Goal: Task Accomplishment & Management: Complete application form

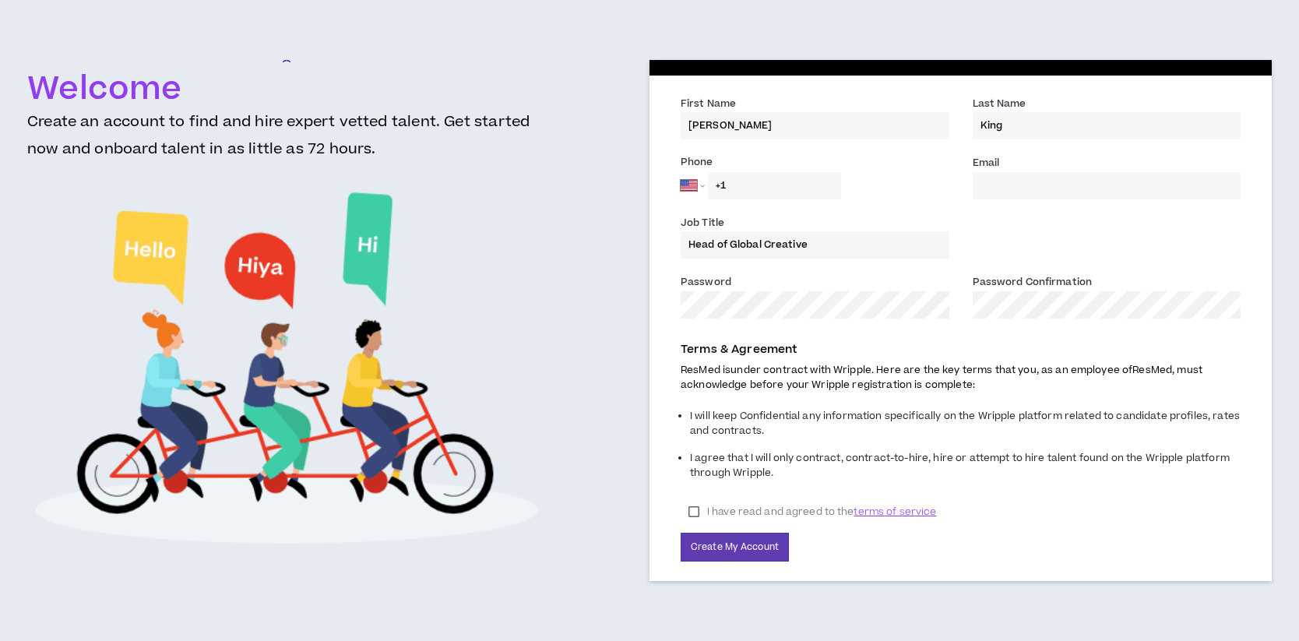
select select "US"
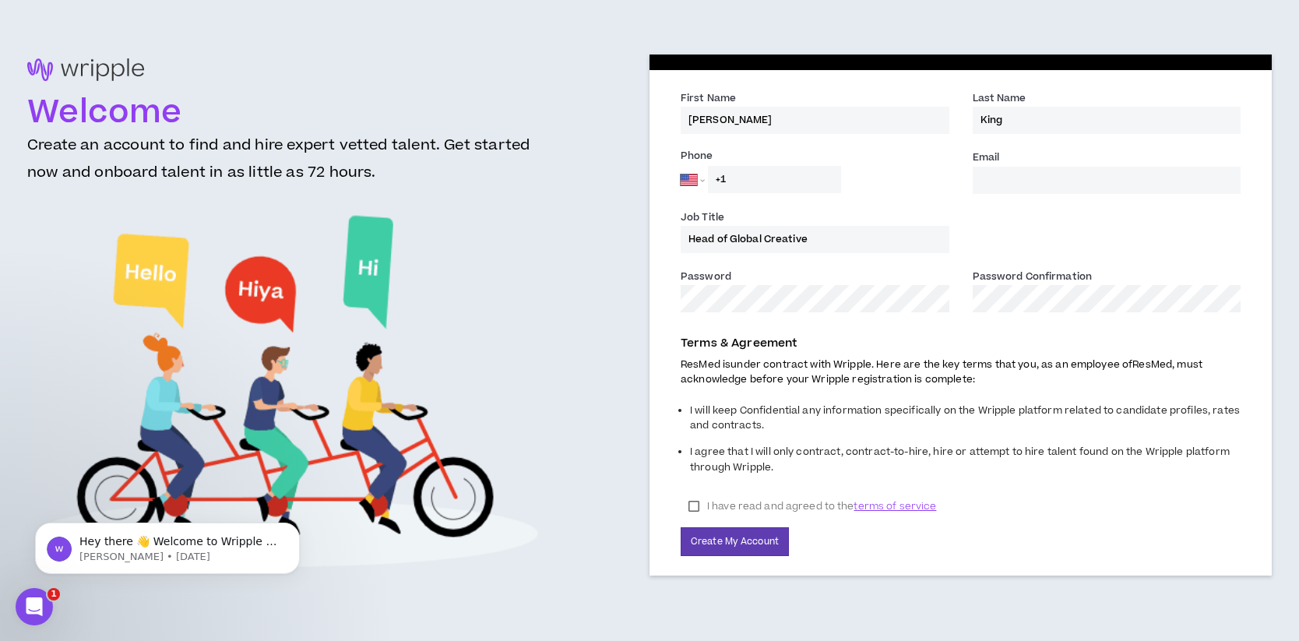
click at [745, 180] on input "+1" at bounding box center [774, 179] width 133 height 27
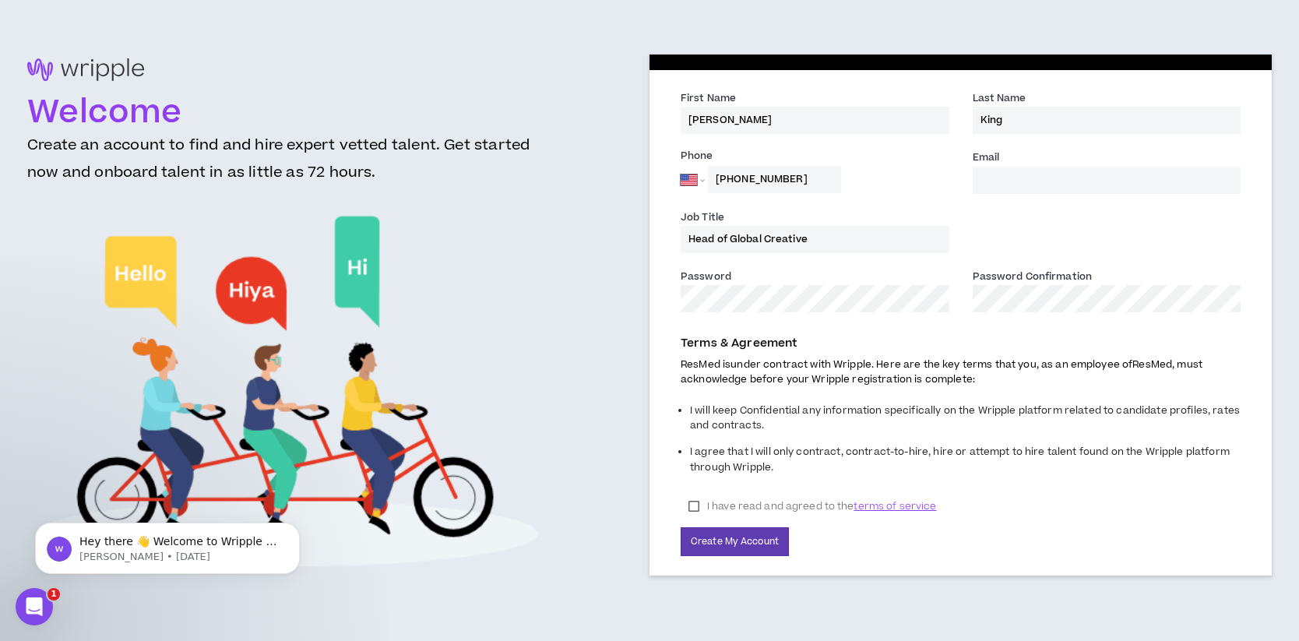
type input "[PHONE_NUMBER]"
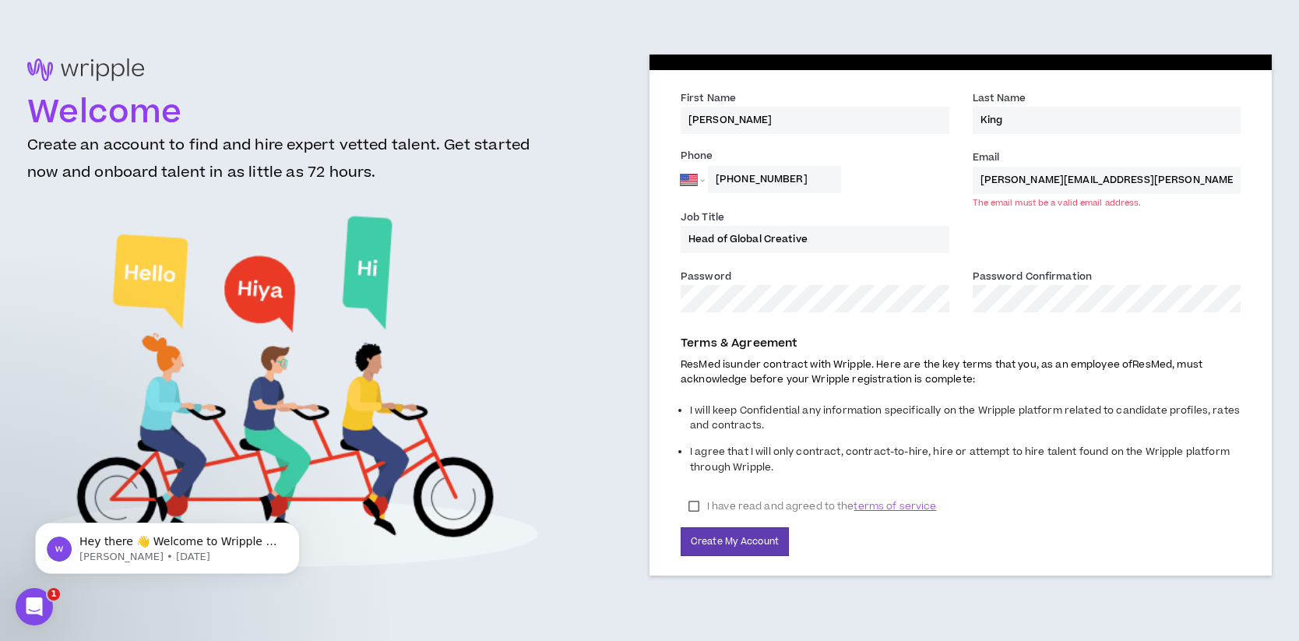
type input "[PERSON_NAME][EMAIL_ADDRESS][PERSON_NAME][DOMAIN_NAME]"
click at [693, 506] on label "I have read and agreed to the terms of service" at bounding box center [812, 506] width 263 height 23
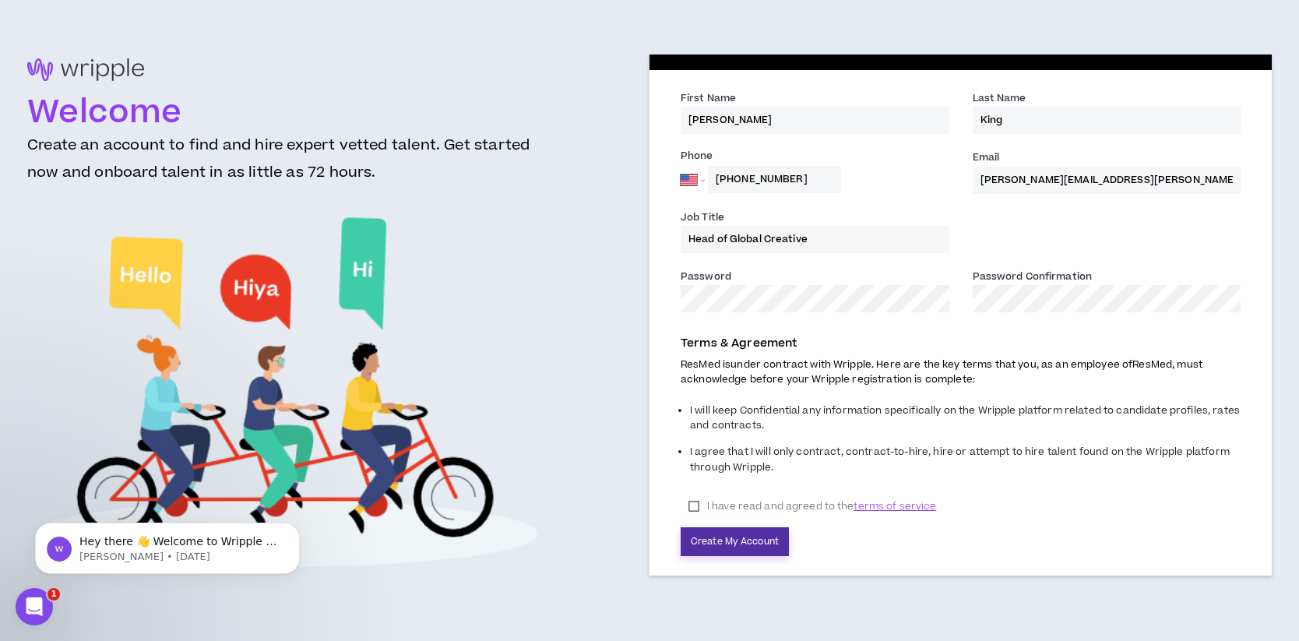
click at [726, 539] on button "Create My Account" at bounding box center [735, 541] width 108 height 29
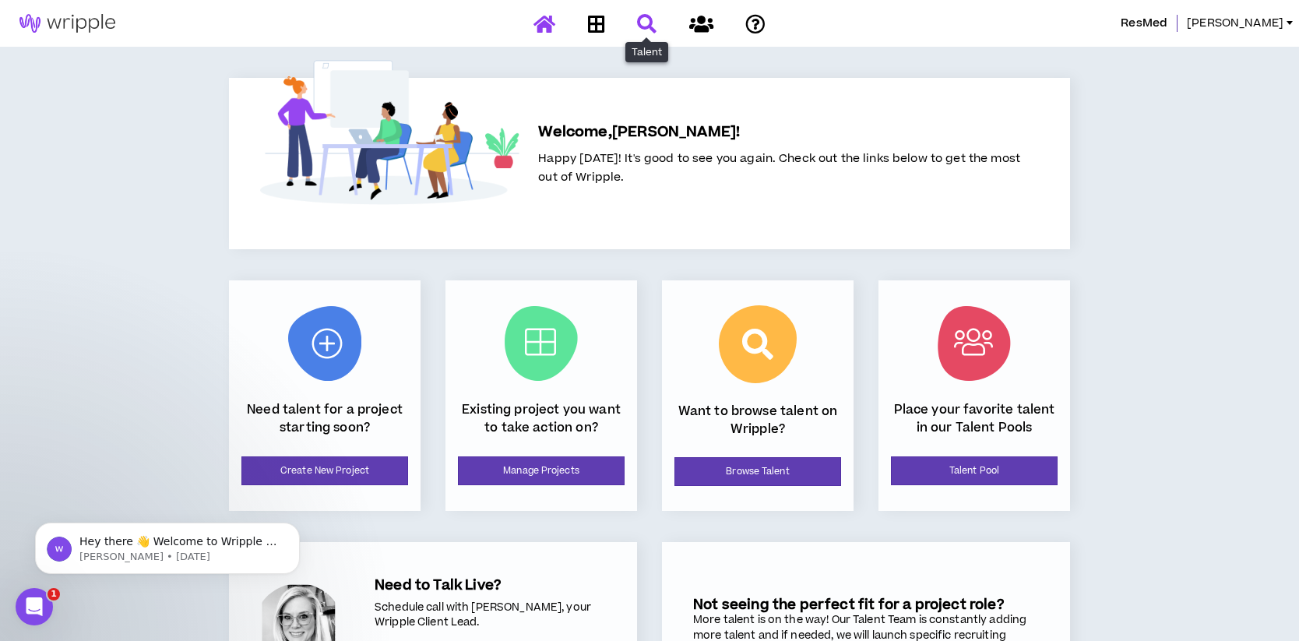
click at [641, 25] on icon at bounding box center [646, 23] width 19 height 19
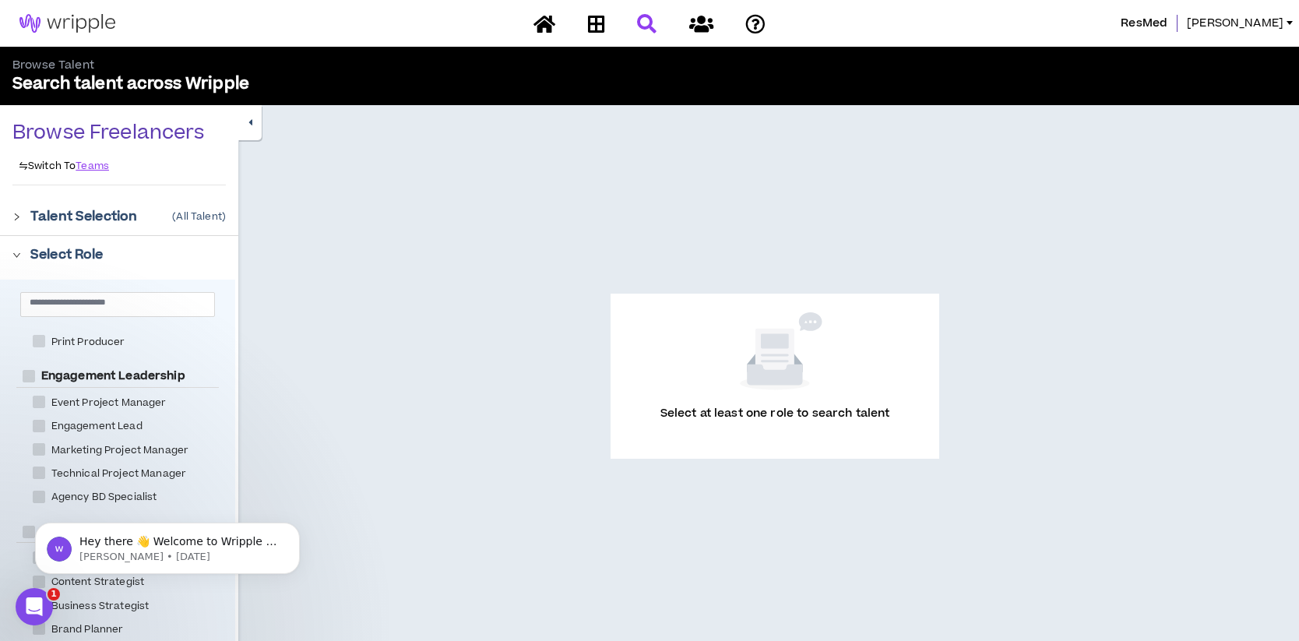
scroll to position [669, 0]
click at [42, 448] on span at bounding box center [39, 446] width 12 height 12
checkbox Manager "****"
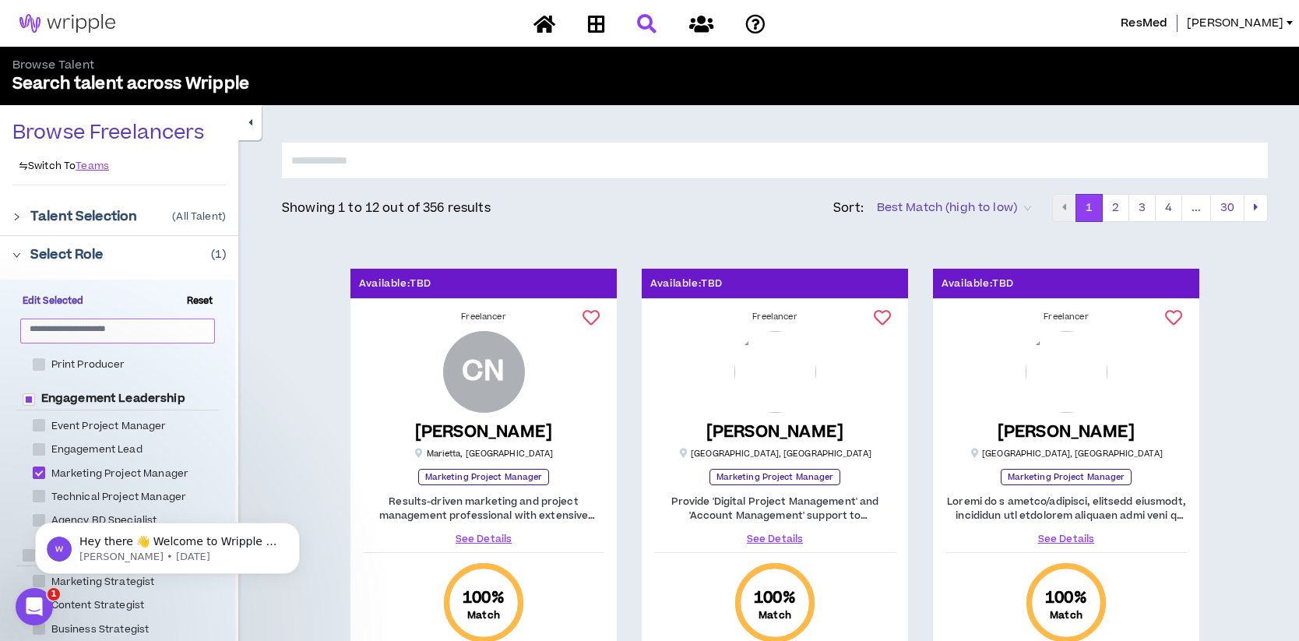
click at [174, 330] on input "text" at bounding box center [112, 328] width 164 height 12
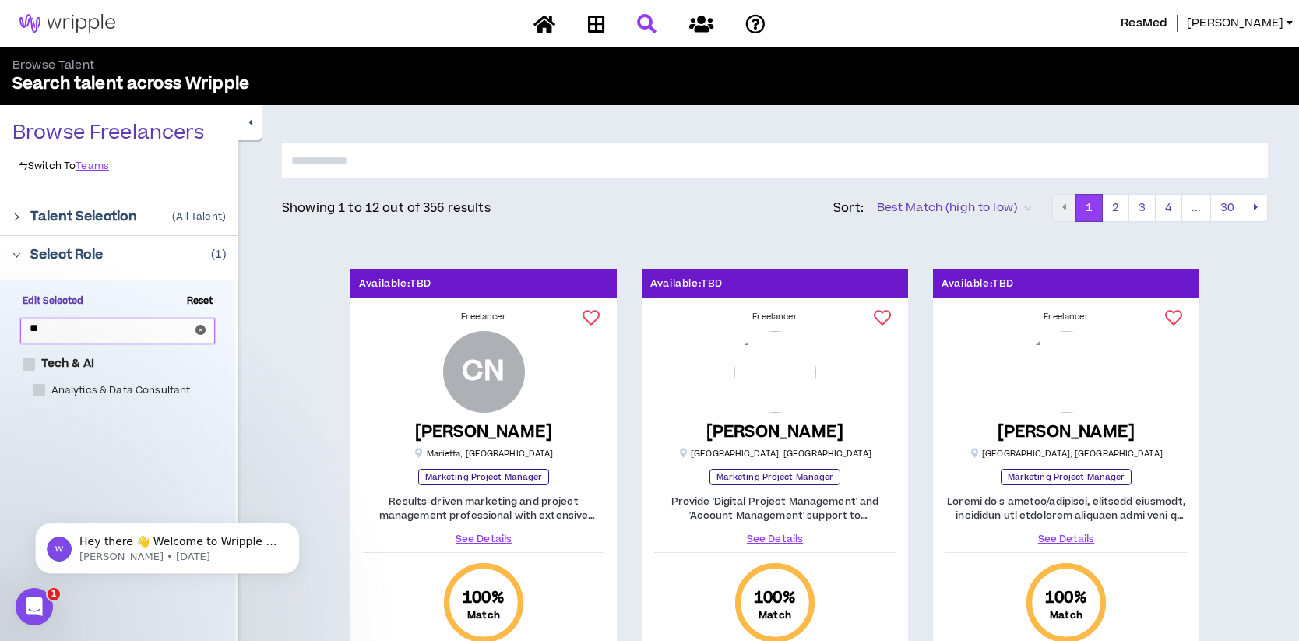
type input "*"
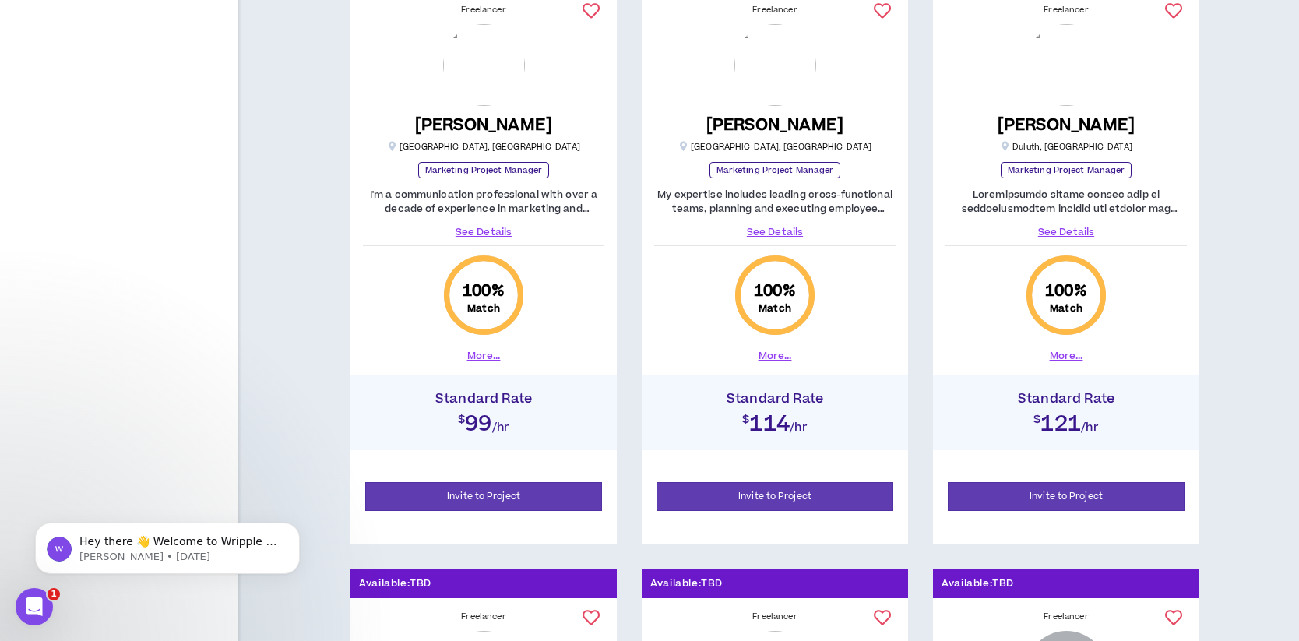
scroll to position [1522, 0]
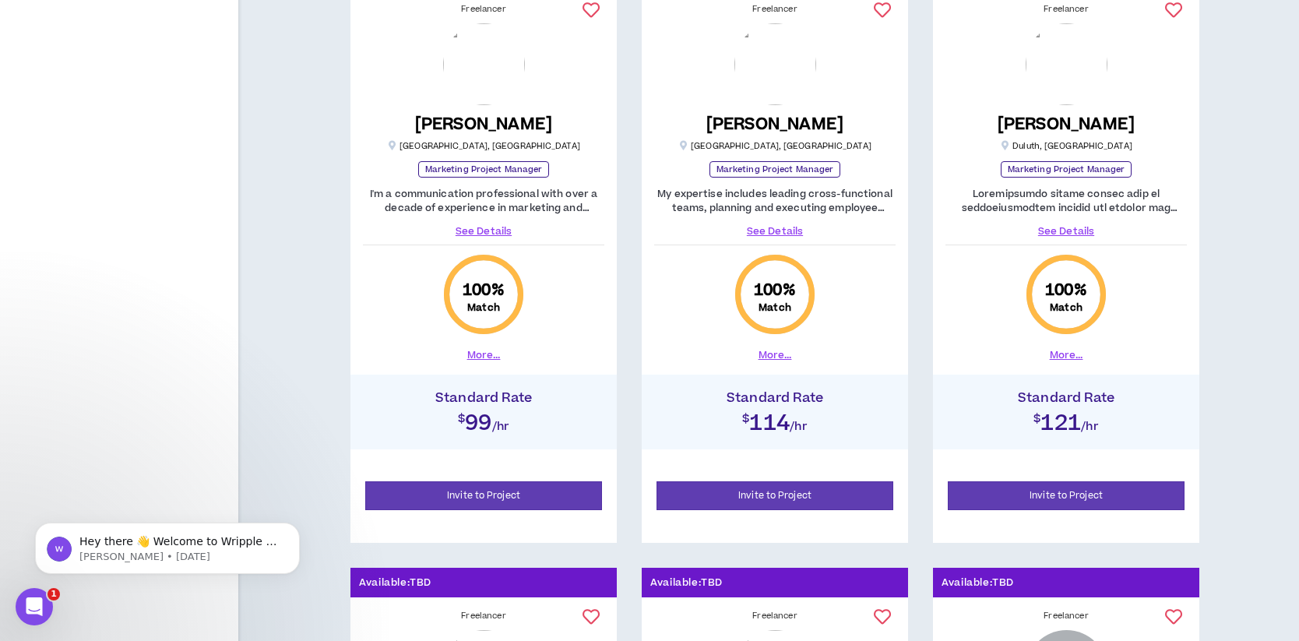
click at [786, 231] on link "See Details" at bounding box center [774, 231] width 241 height 14
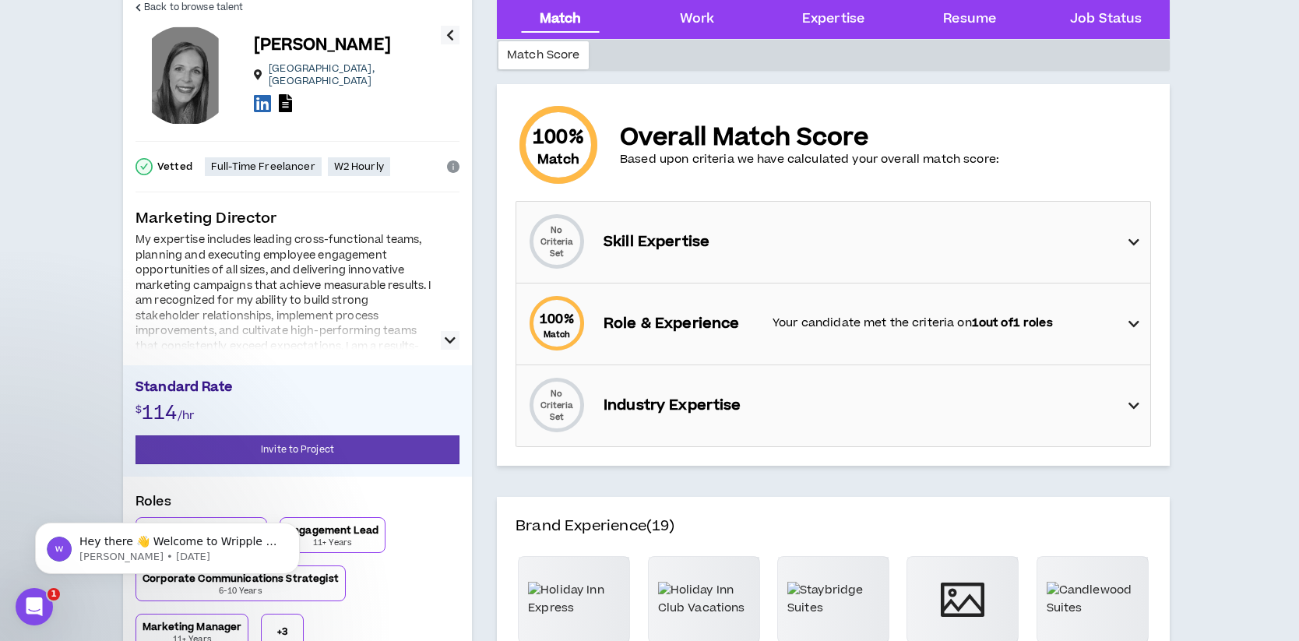
scroll to position [80, 0]
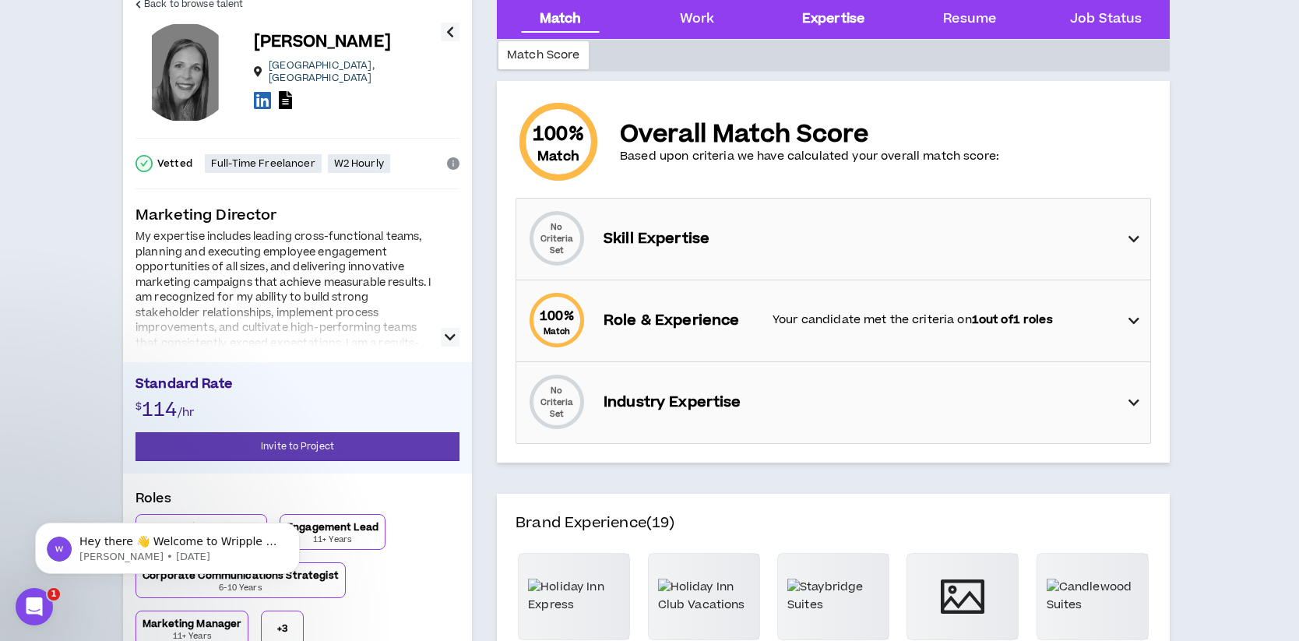
click at [820, 19] on div "Expertise" at bounding box center [833, 19] width 62 height 20
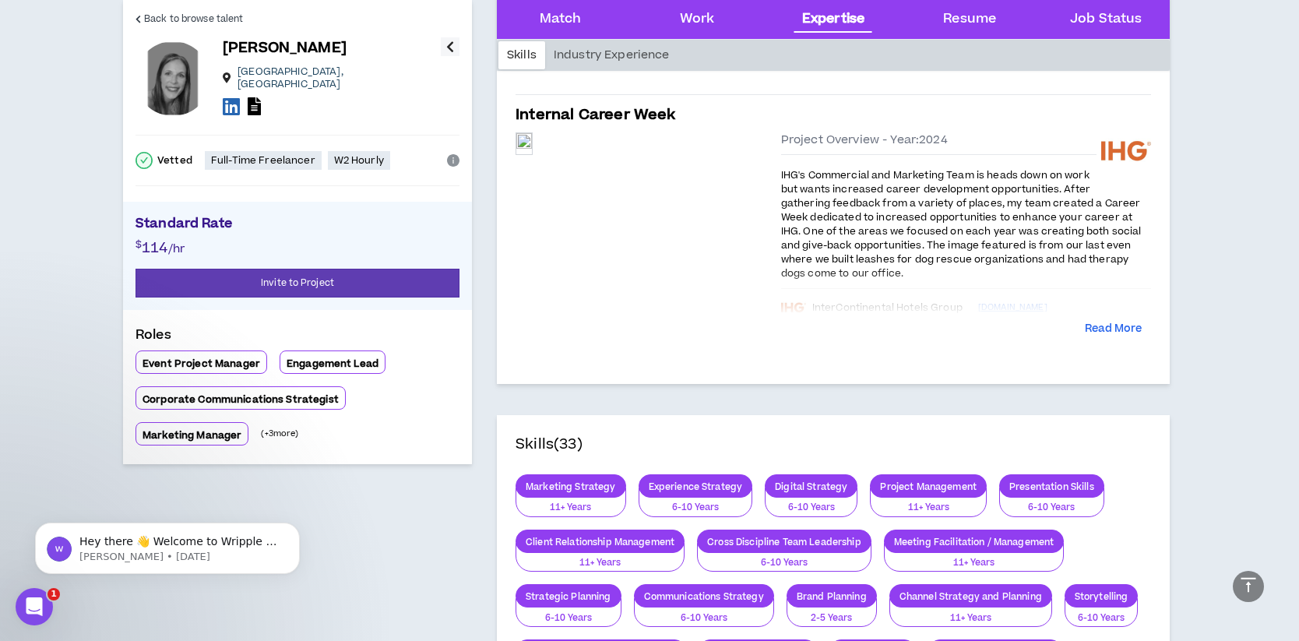
scroll to position [1450, 0]
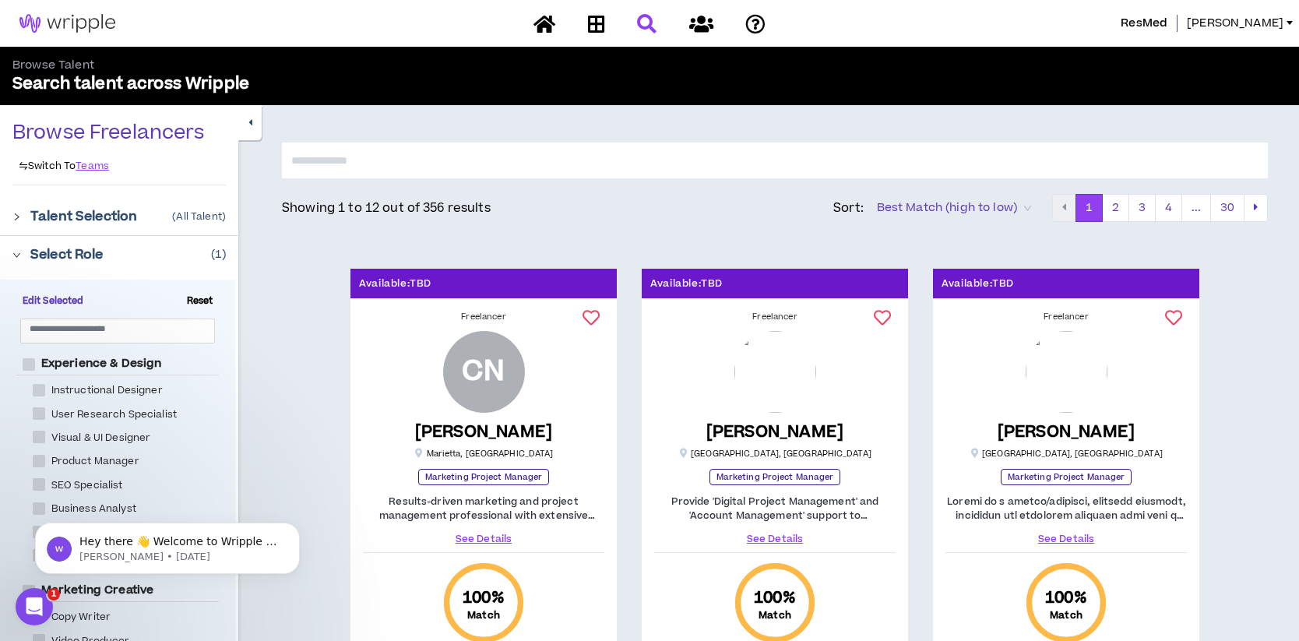
click at [22, 220] on div at bounding box center [21, 215] width 18 height 17
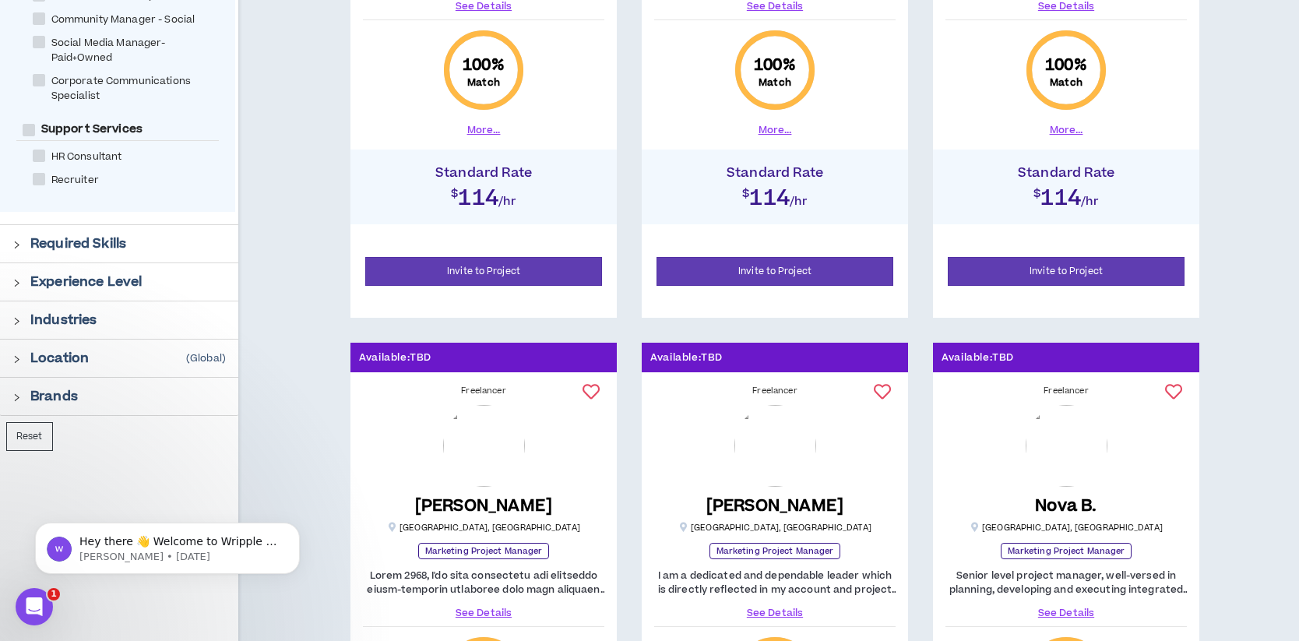
scroll to position [569, 0]
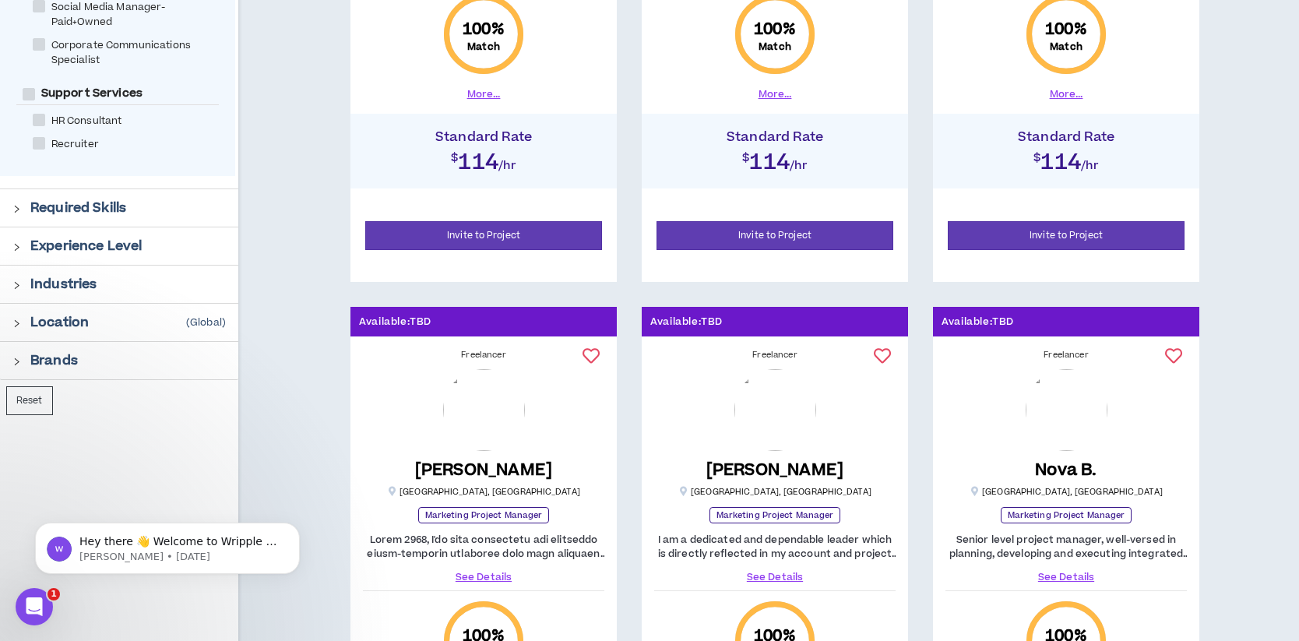
click at [13, 208] on icon "right" at bounding box center [16, 209] width 9 height 9
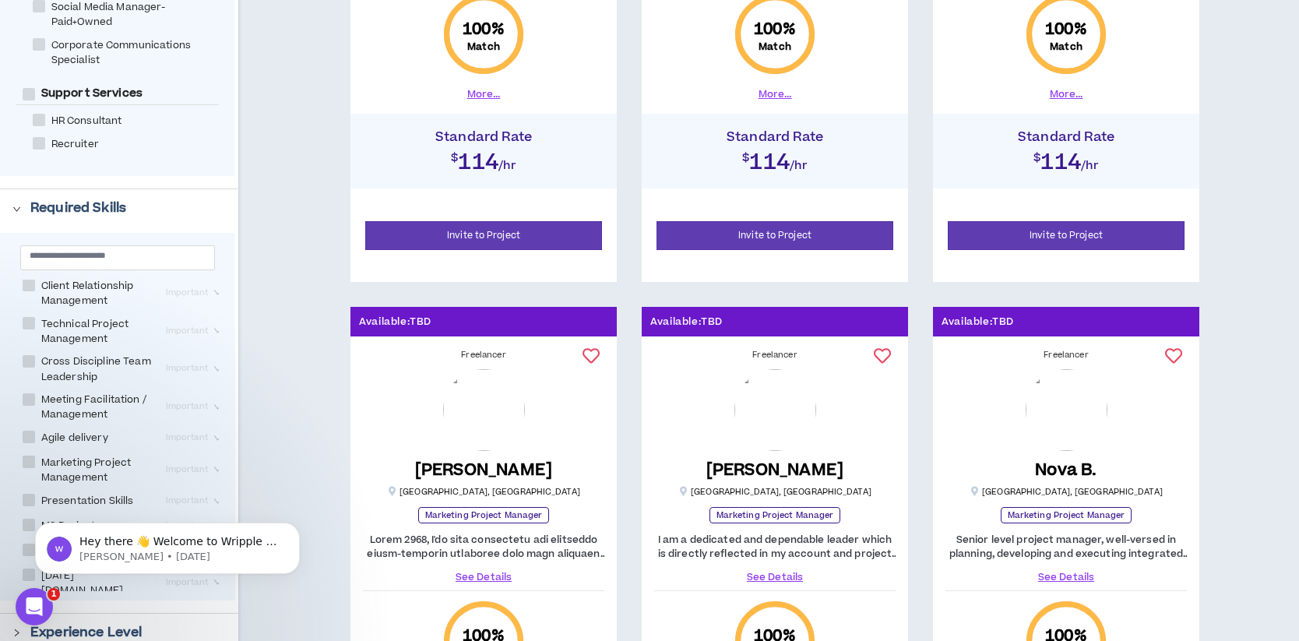
scroll to position [0, 0]
click at [33, 330] on span at bounding box center [29, 329] width 12 height 12
checkbox Management "****"
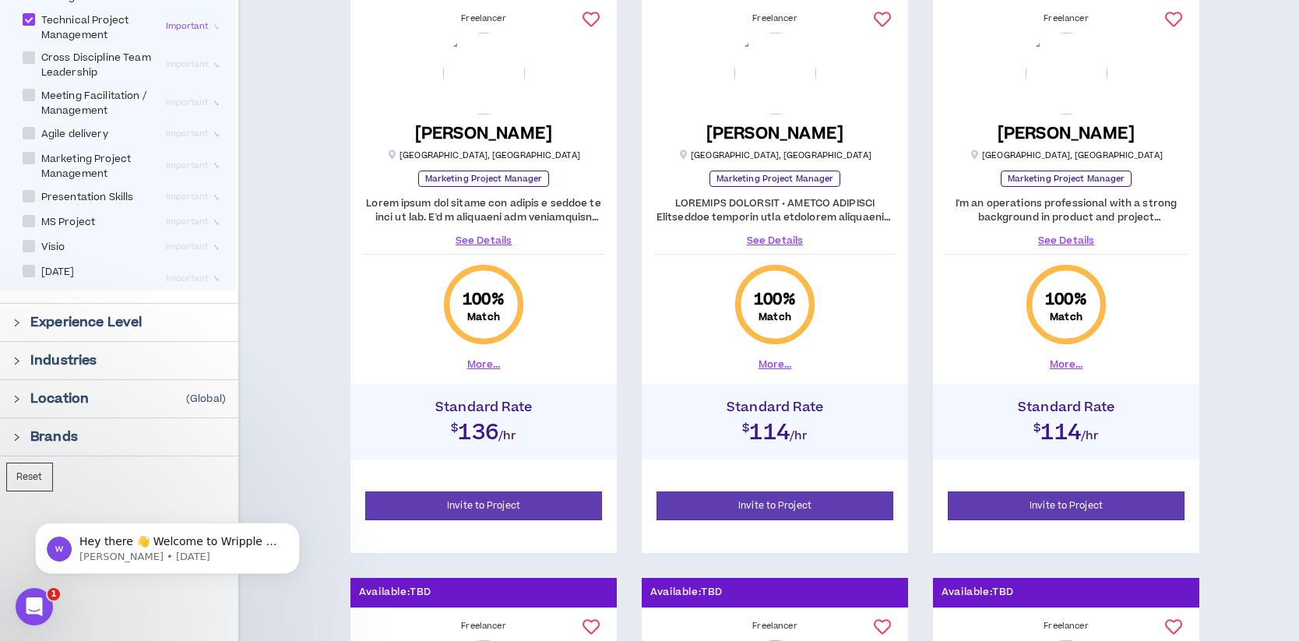
scroll to position [916, 0]
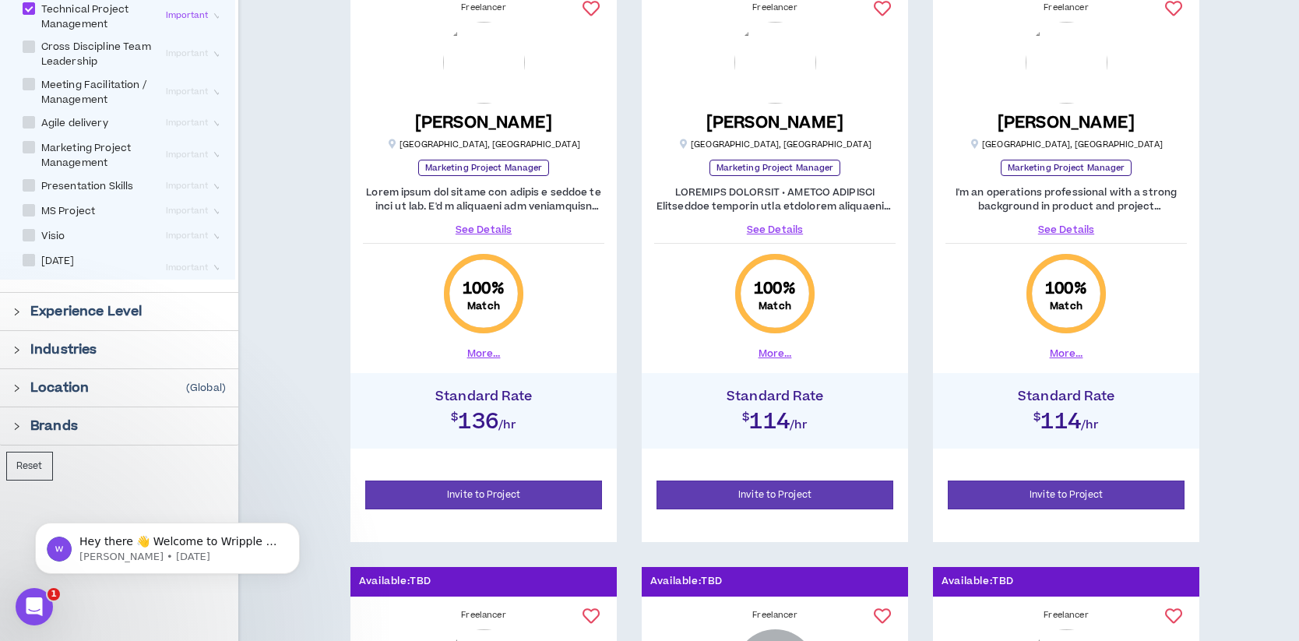
click at [17, 318] on div at bounding box center [21, 310] width 18 height 17
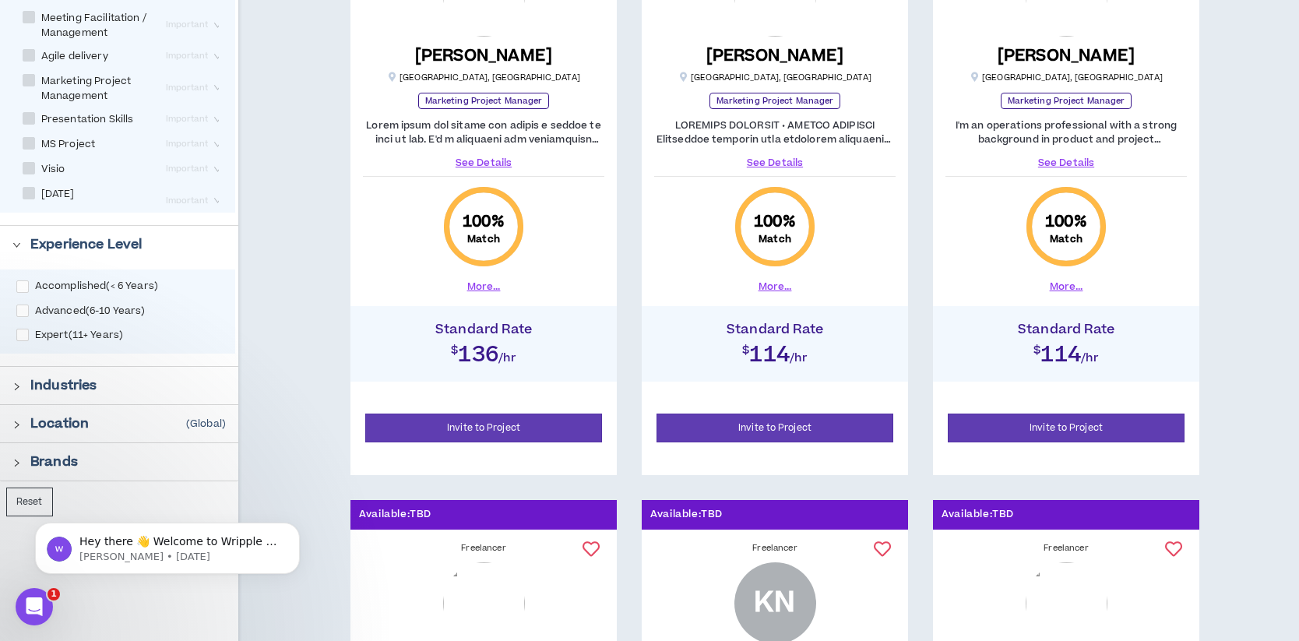
scroll to position [985, 0]
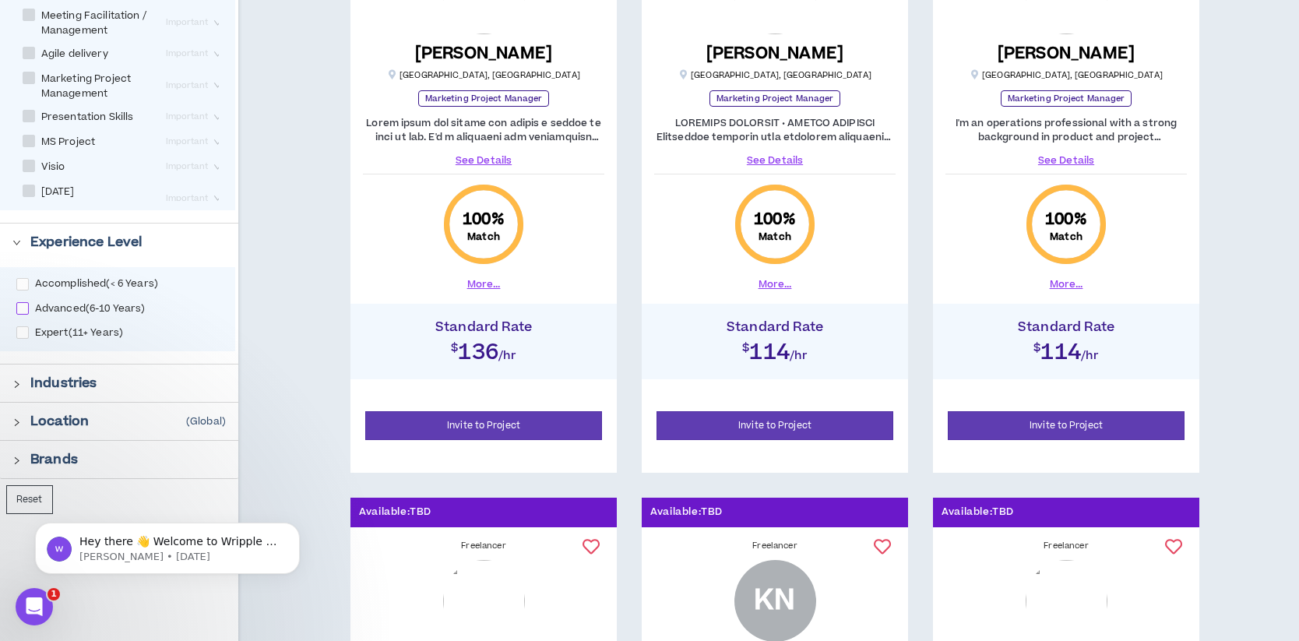
click at [22, 310] on span at bounding box center [22, 308] width 12 height 12
checkbox input "****"
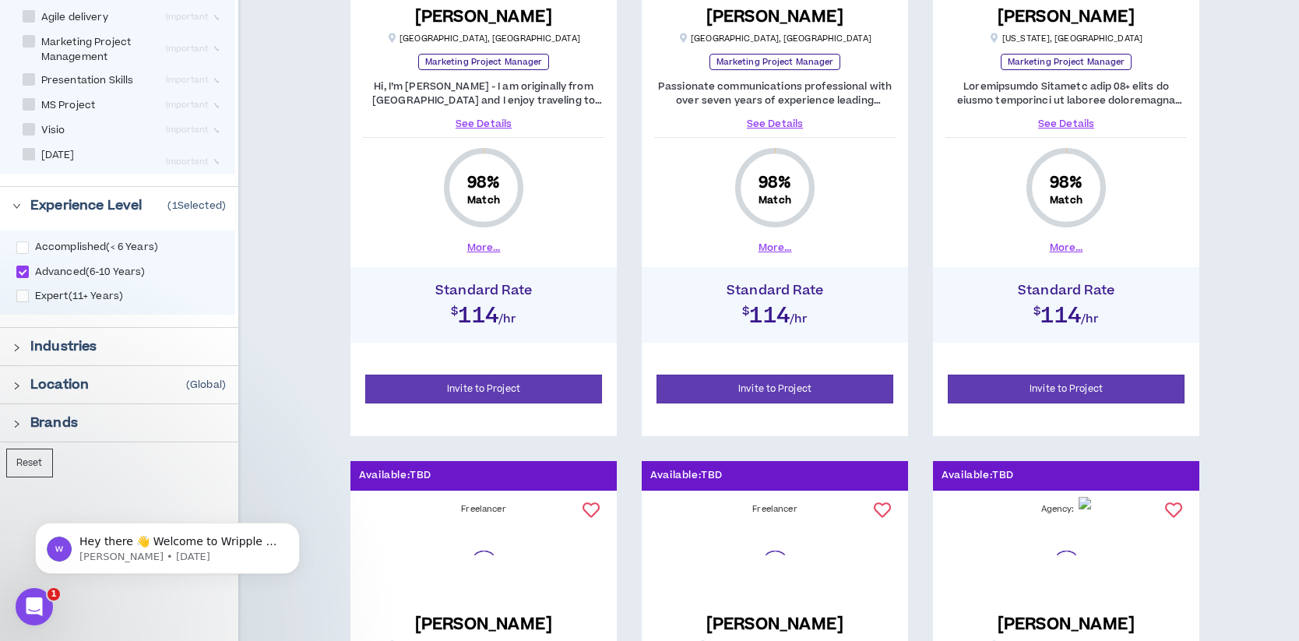
scroll to position [1023, 0]
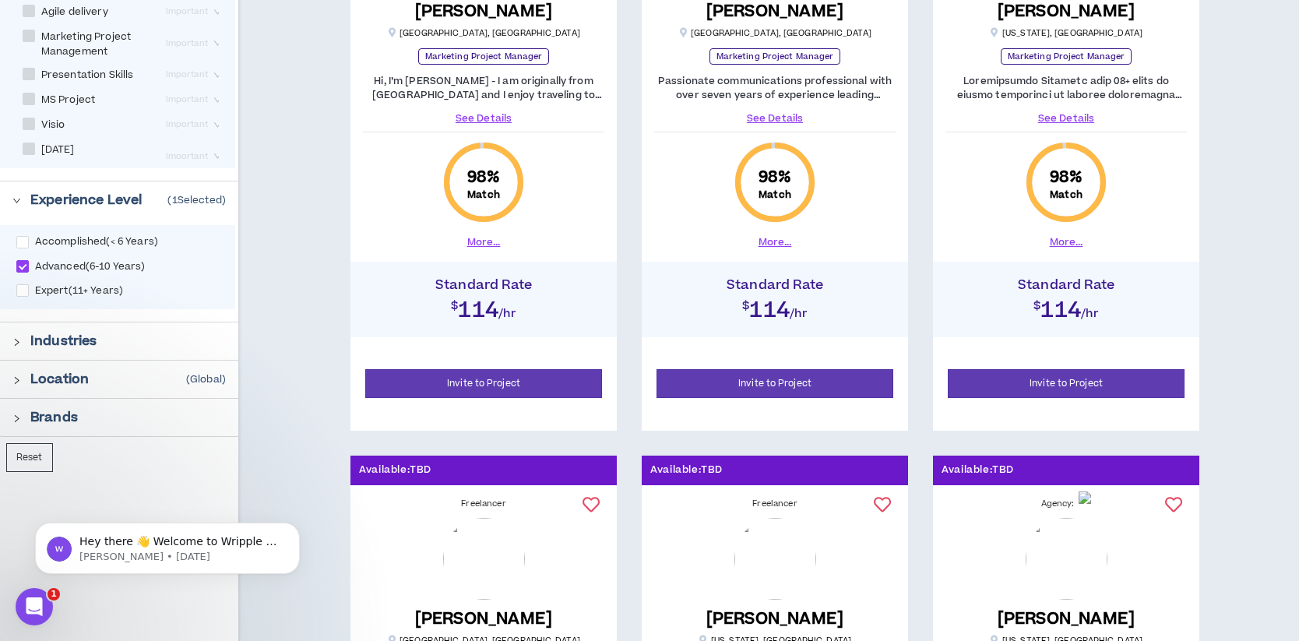
click at [29, 248] on div "Accomplished ( < 6 Years )" at bounding box center [90, 243] width 148 height 18
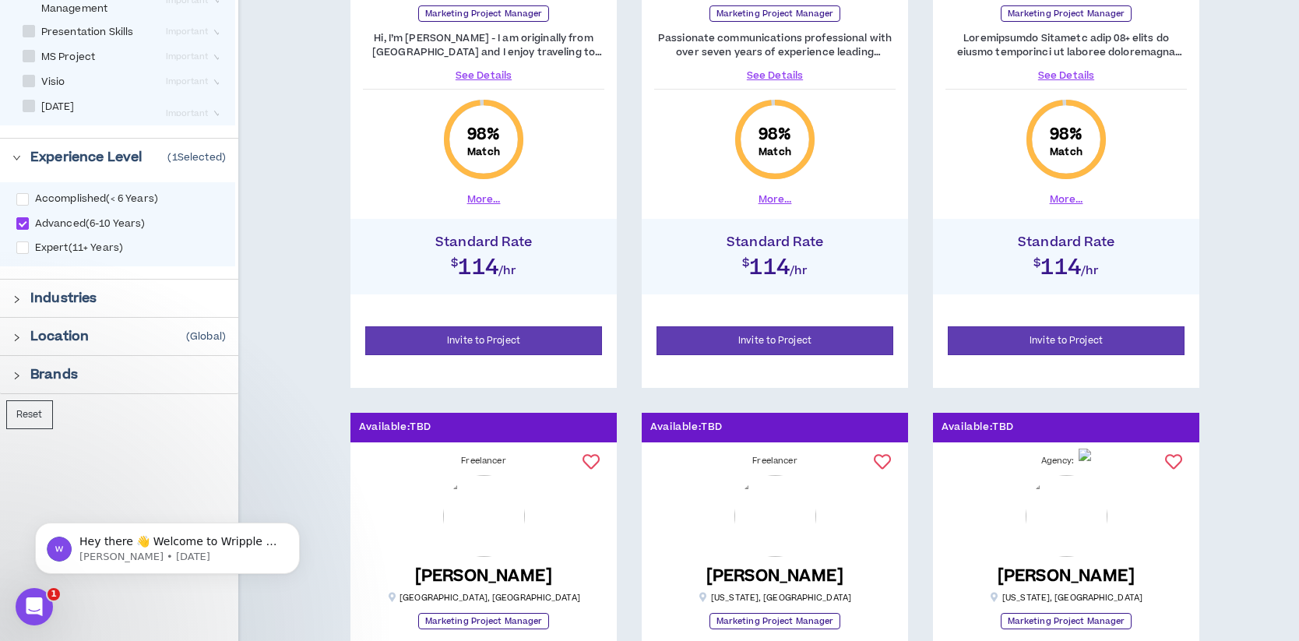
scroll to position [1072, 0]
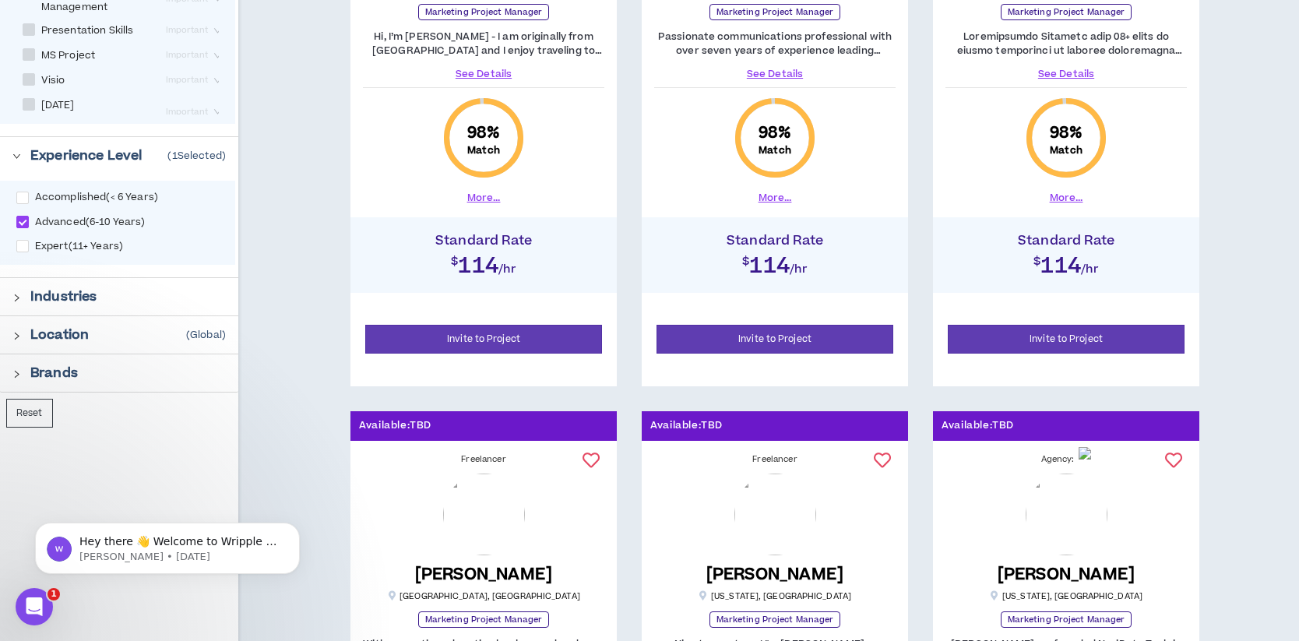
click at [16, 296] on icon "right" at bounding box center [16, 298] width 9 height 9
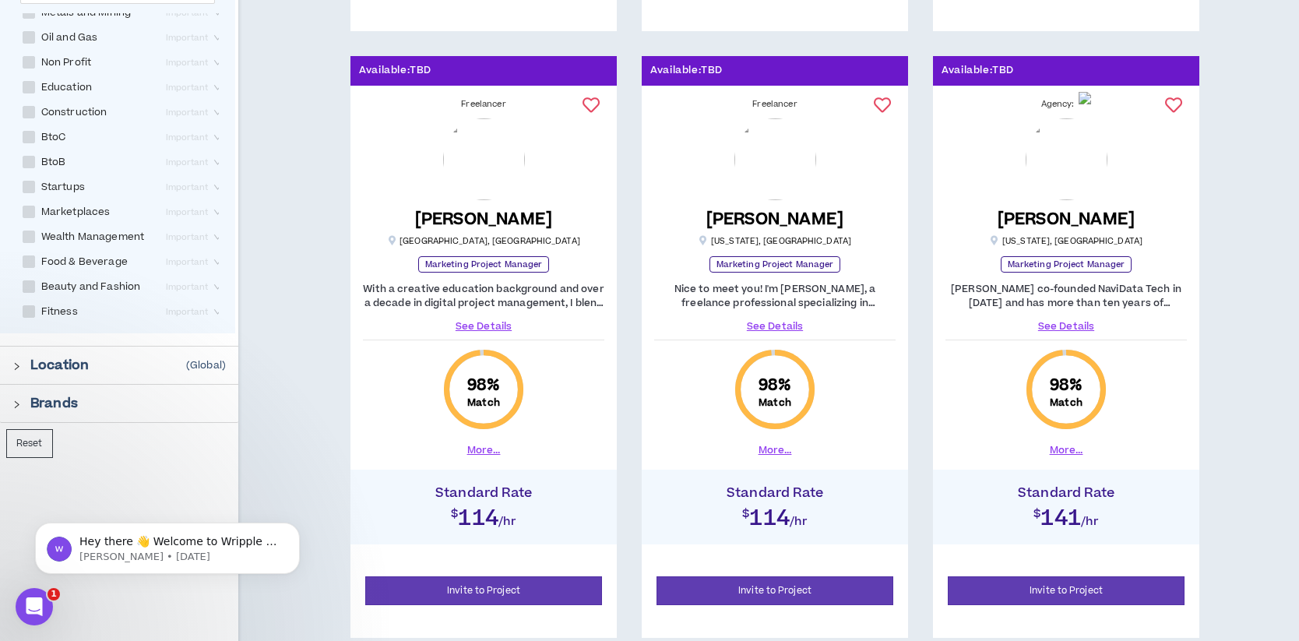
scroll to position [1465, 0]
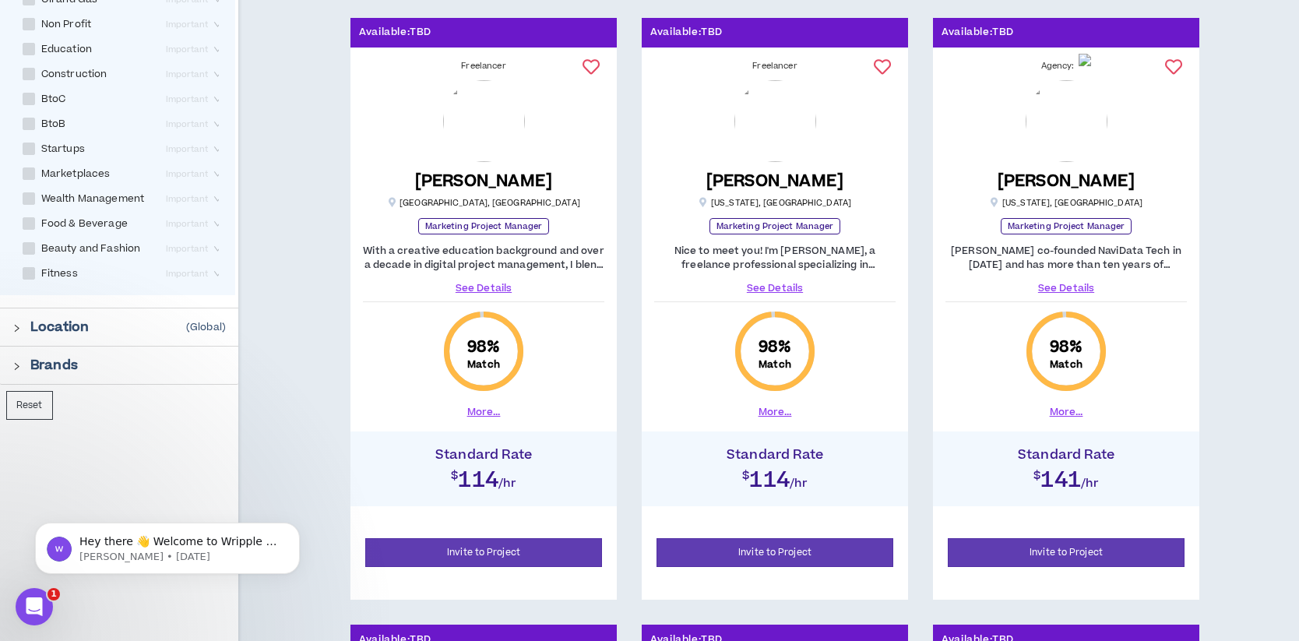
click at [20, 331] on icon "right" at bounding box center [16, 328] width 9 height 9
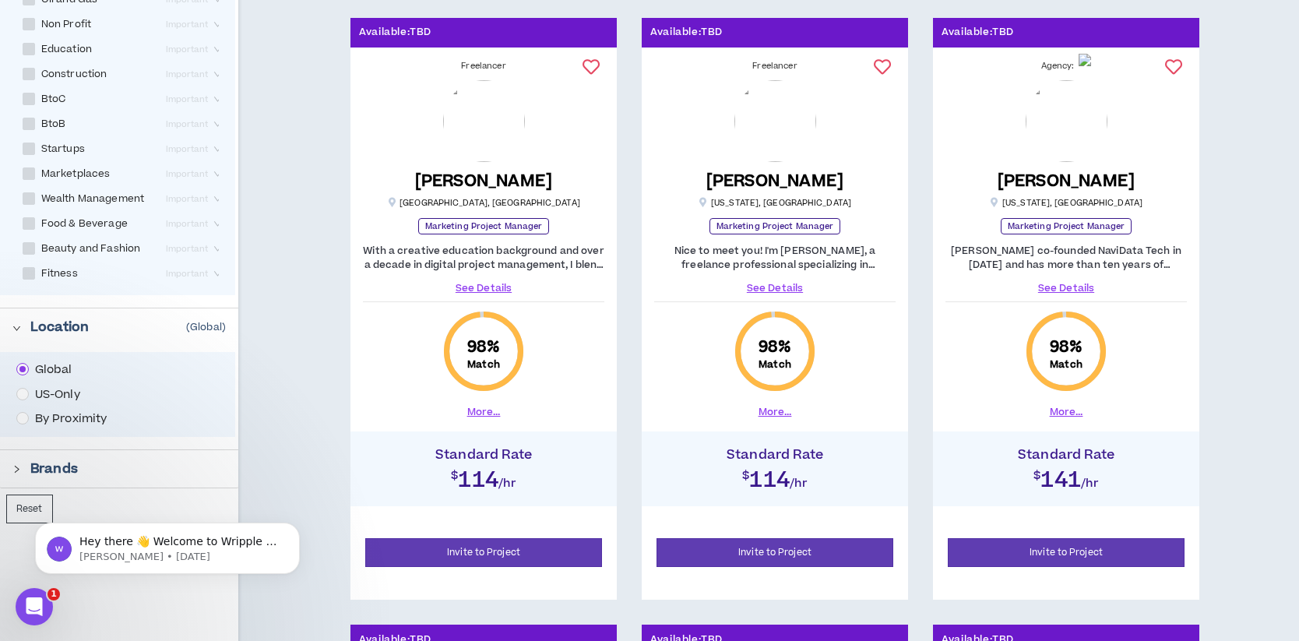
click at [20, 331] on icon "right" at bounding box center [16, 328] width 9 height 9
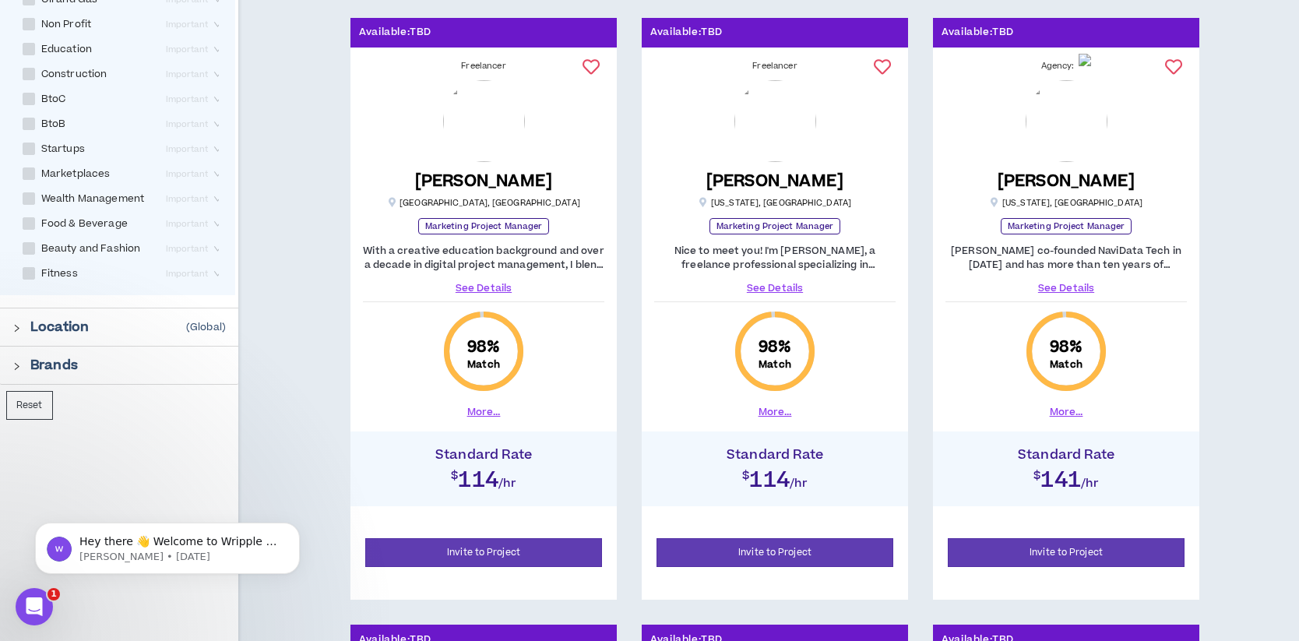
click at [18, 366] on icon "right" at bounding box center [16, 366] width 9 height 9
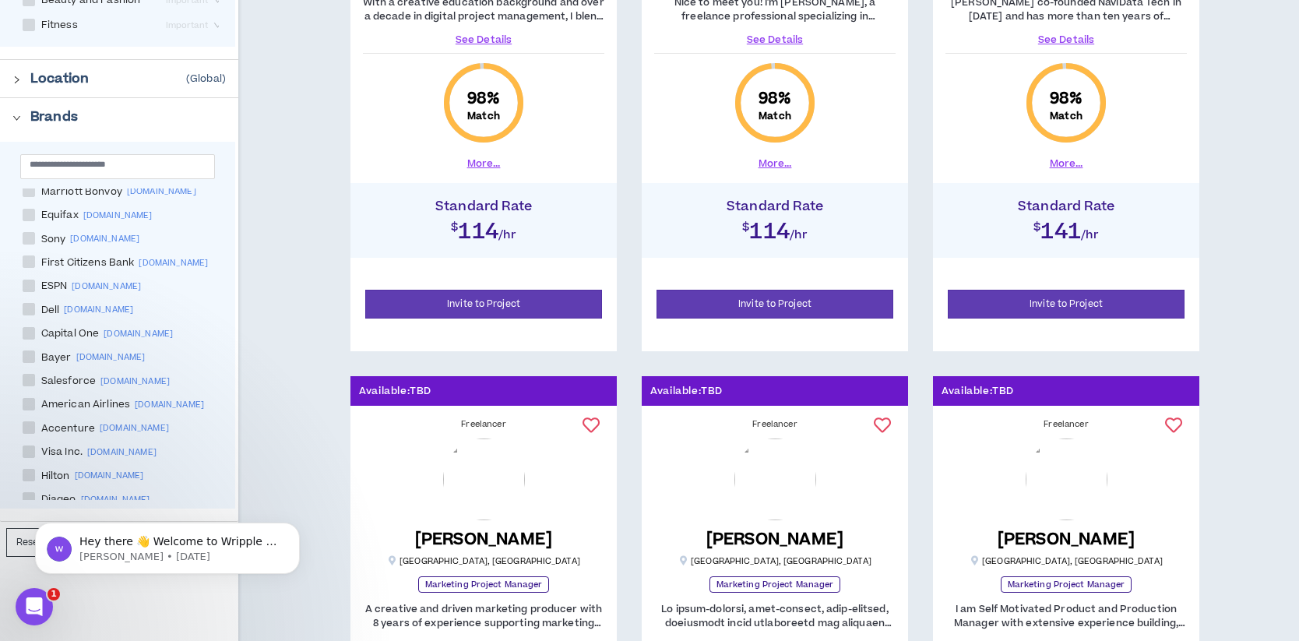
scroll to position [872, 0]
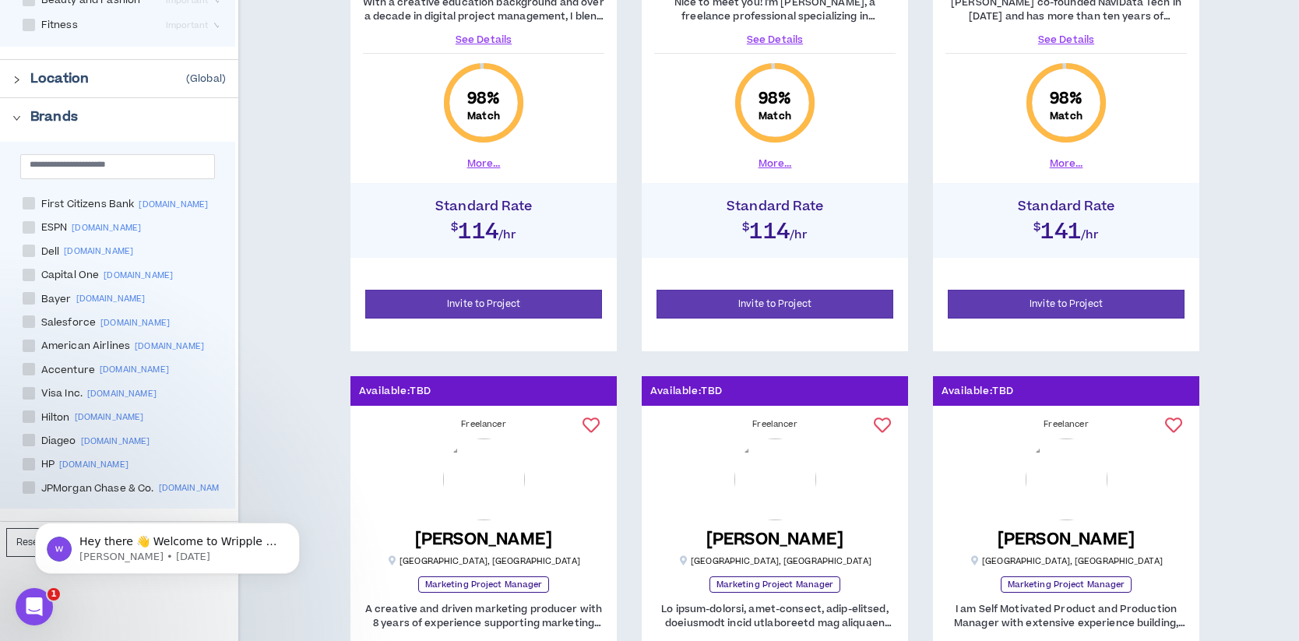
click at [16, 120] on icon "right" at bounding box center [16, 118] width 9 height 9
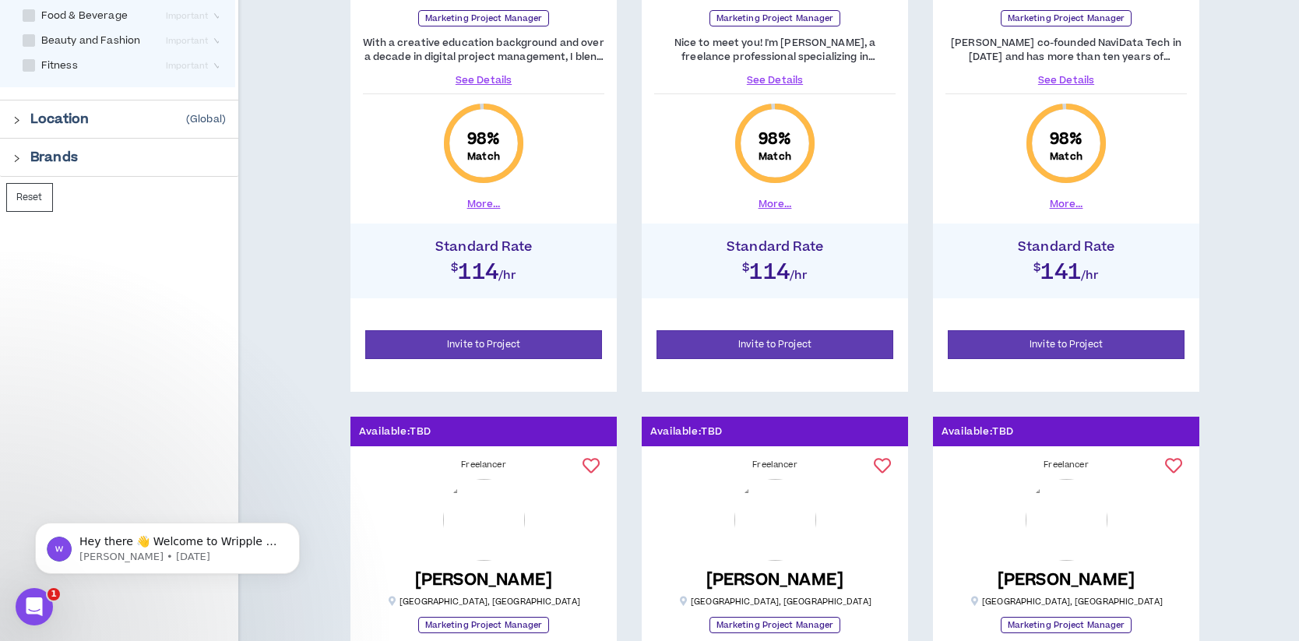
scroll to position [1671, 0]
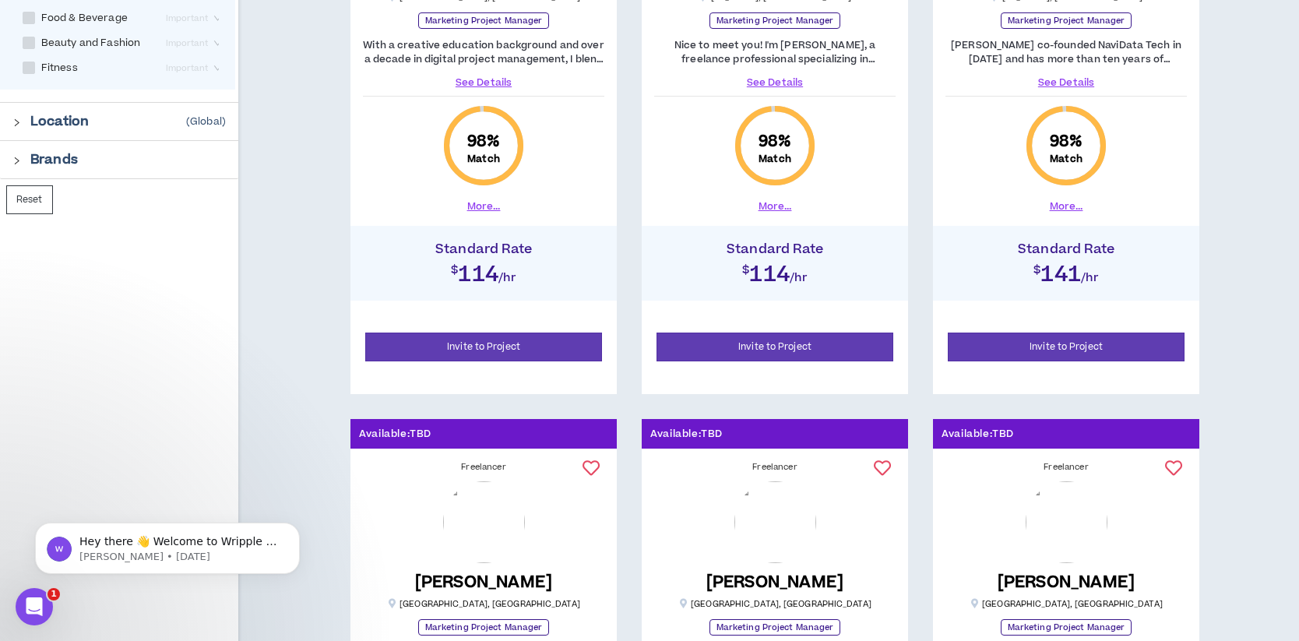
click at [15, 126] on div at bounding box center [21, 120] width 18 height 17
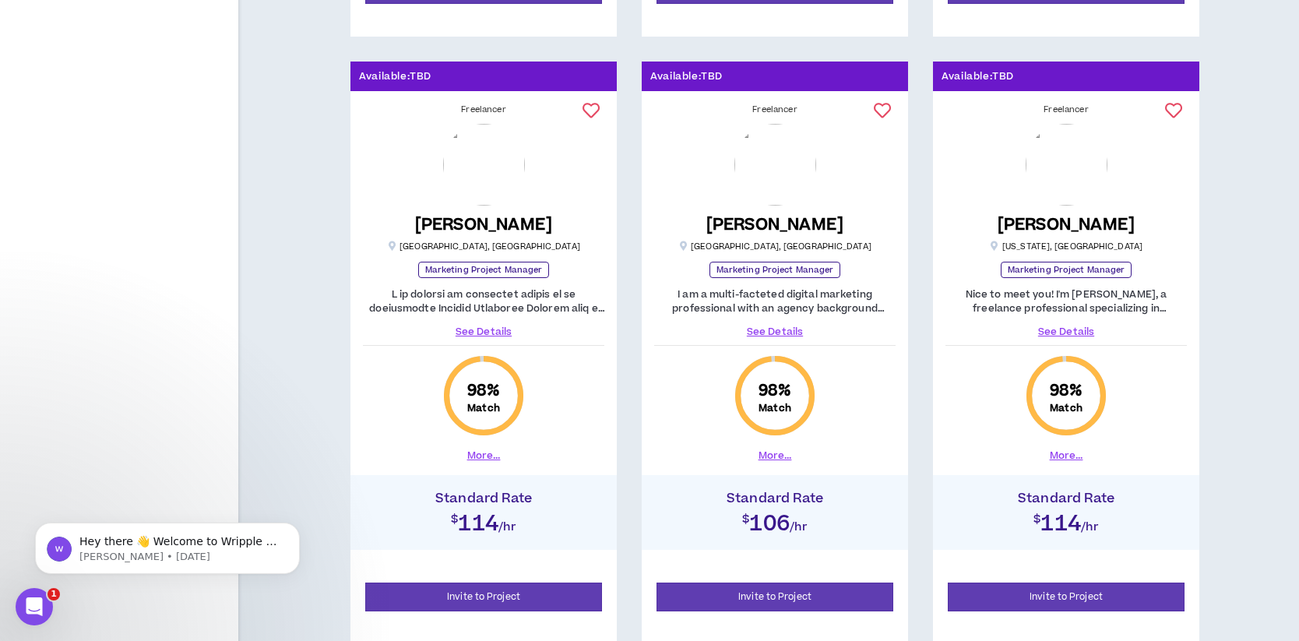
scroll to position [2048, 0]
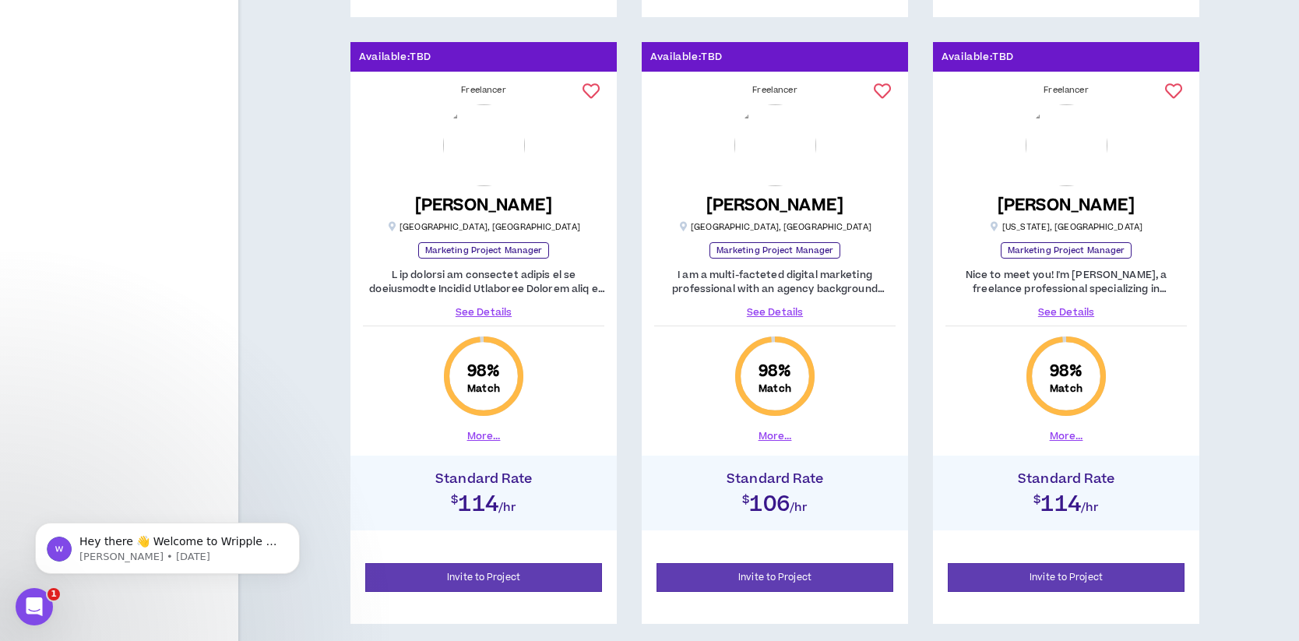
click at [773, 312] on link "See Details" at bounding box center [774, 312] width 241 height 14
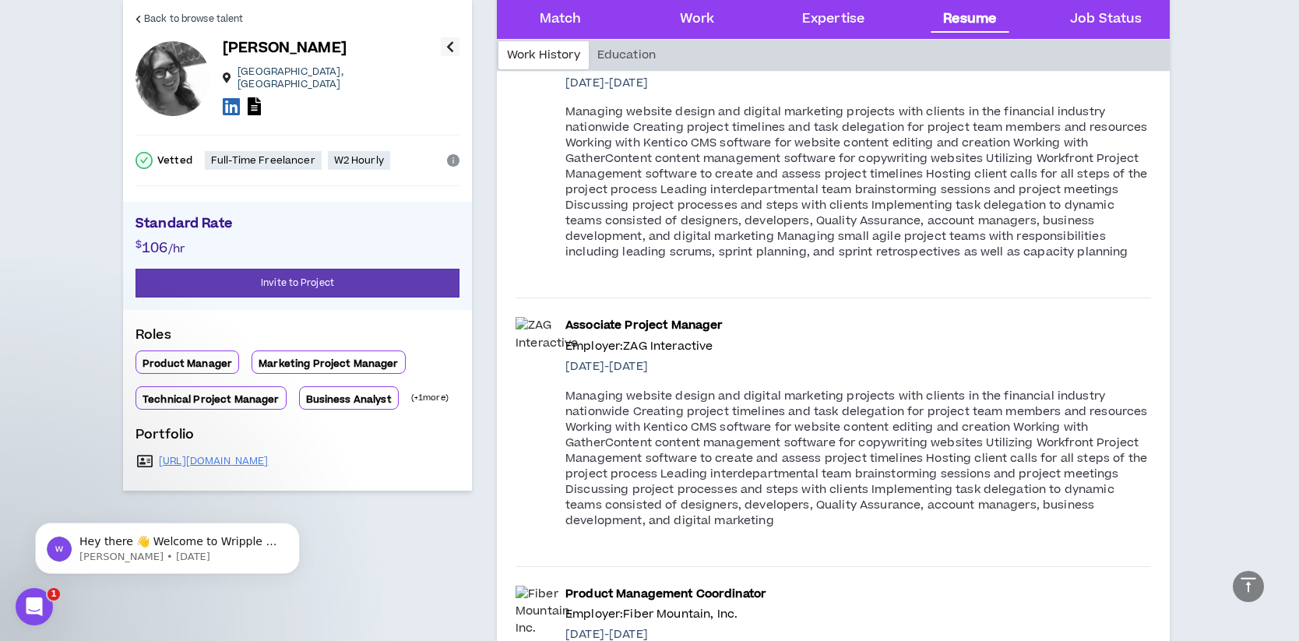
scroll to position [2355, 0]
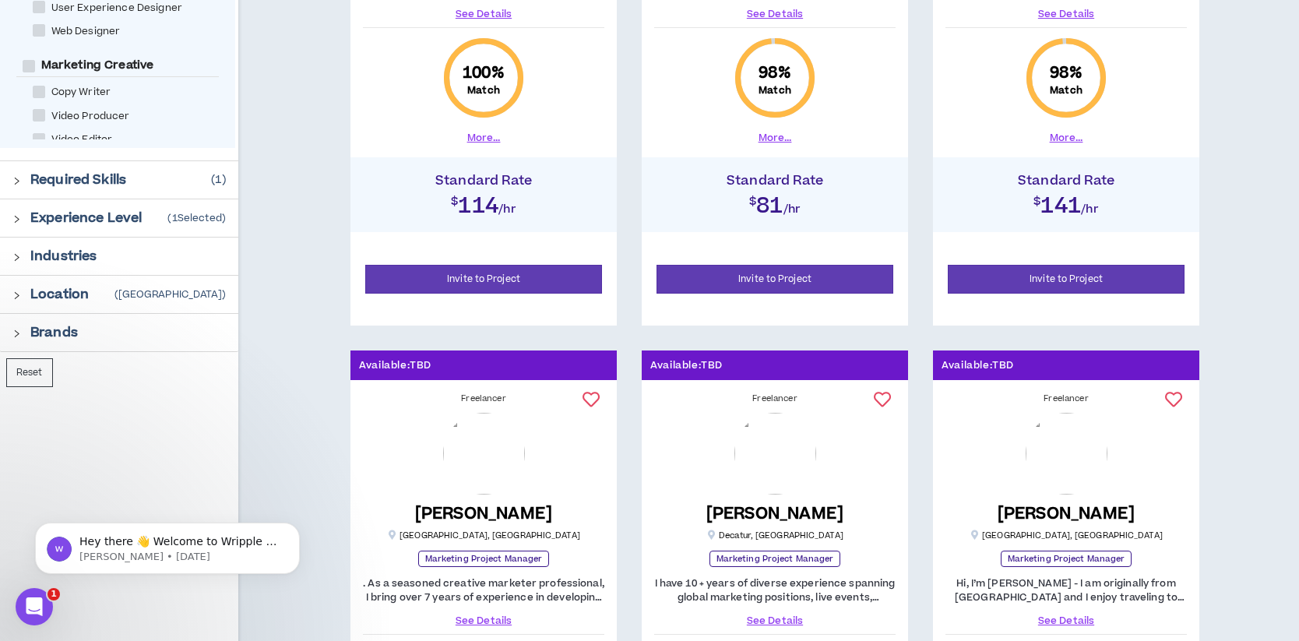
scroll to position [527, 0]
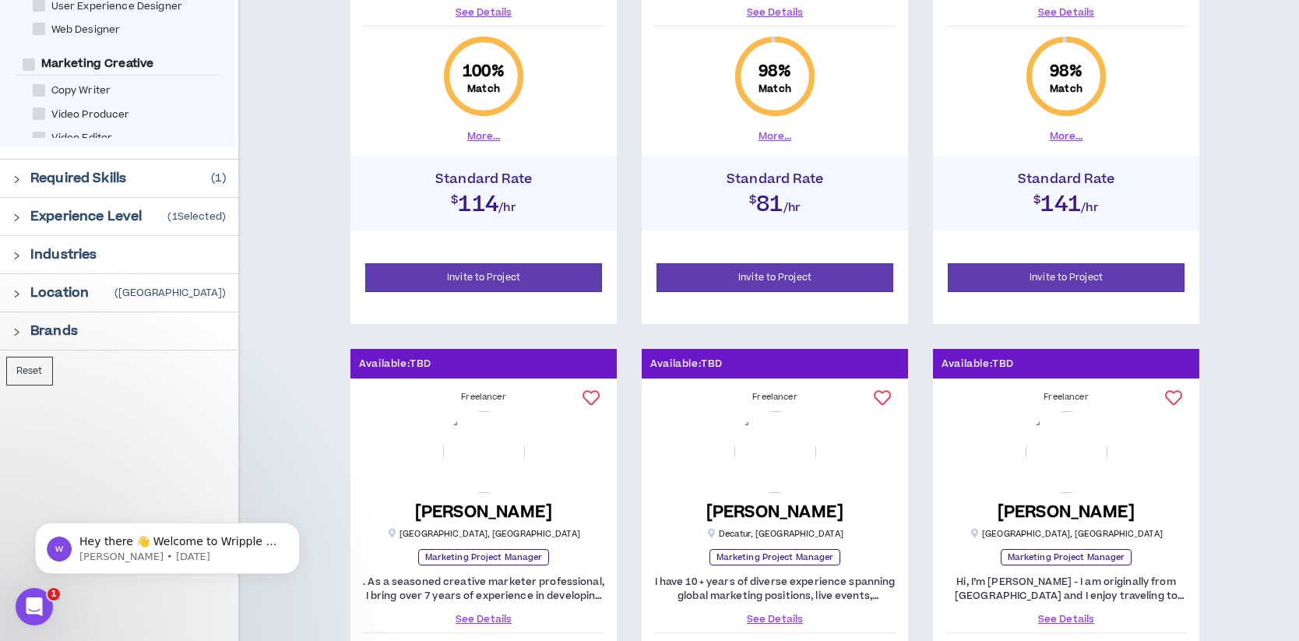
click at [10, 173] on div "Required Skills ( 1 )" at bounding box center [119, 178] width 238 height 37
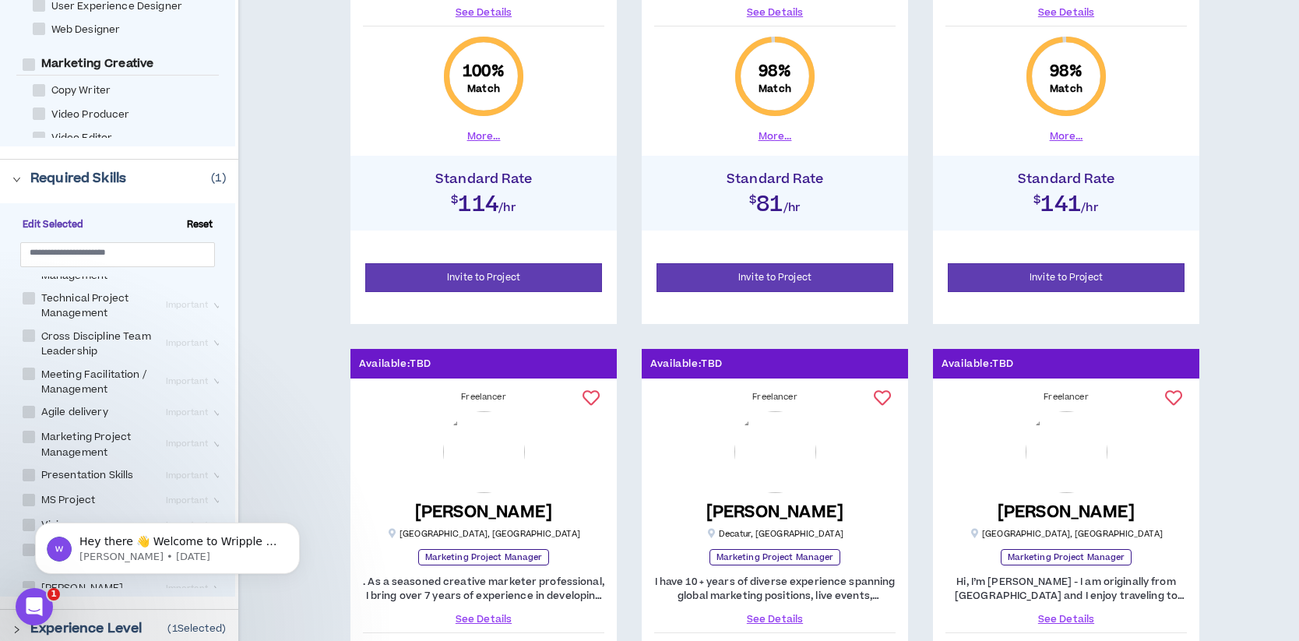
scroll to position [0, 0]
click at [33, 326] on span at bounding box center [29, 326] width 12 height 12
checkbox Management "****"
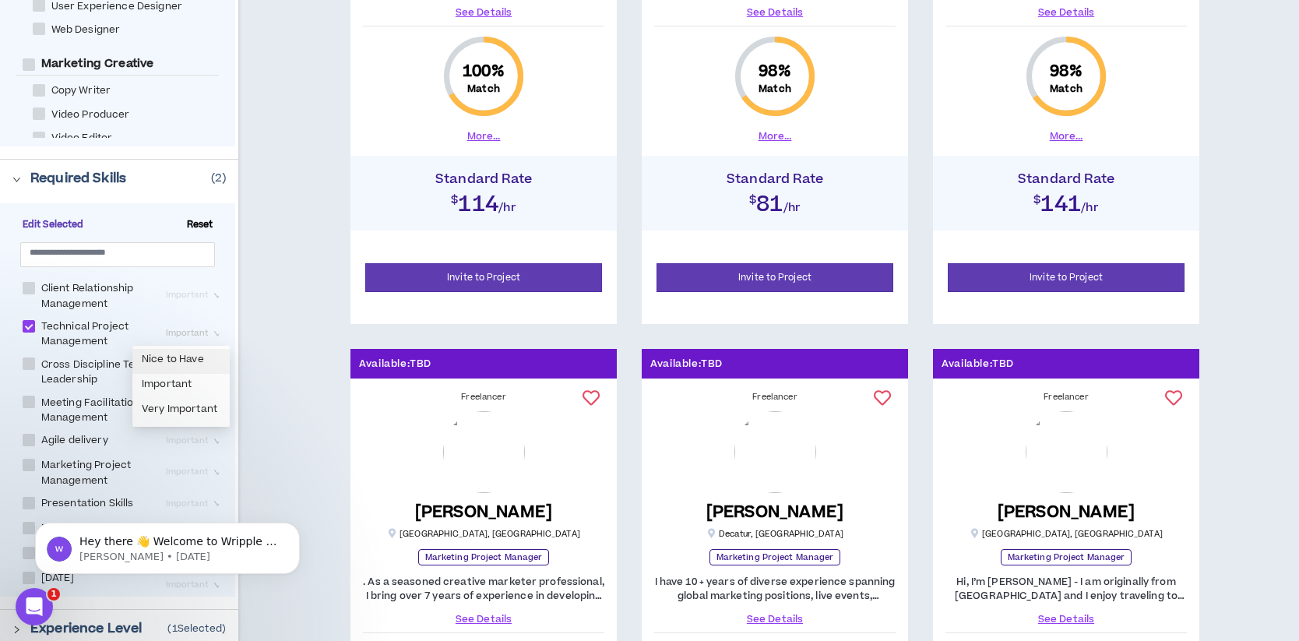
click at [203, 332] on span "Important" at bounding box center [195, 333] width 58 height 17
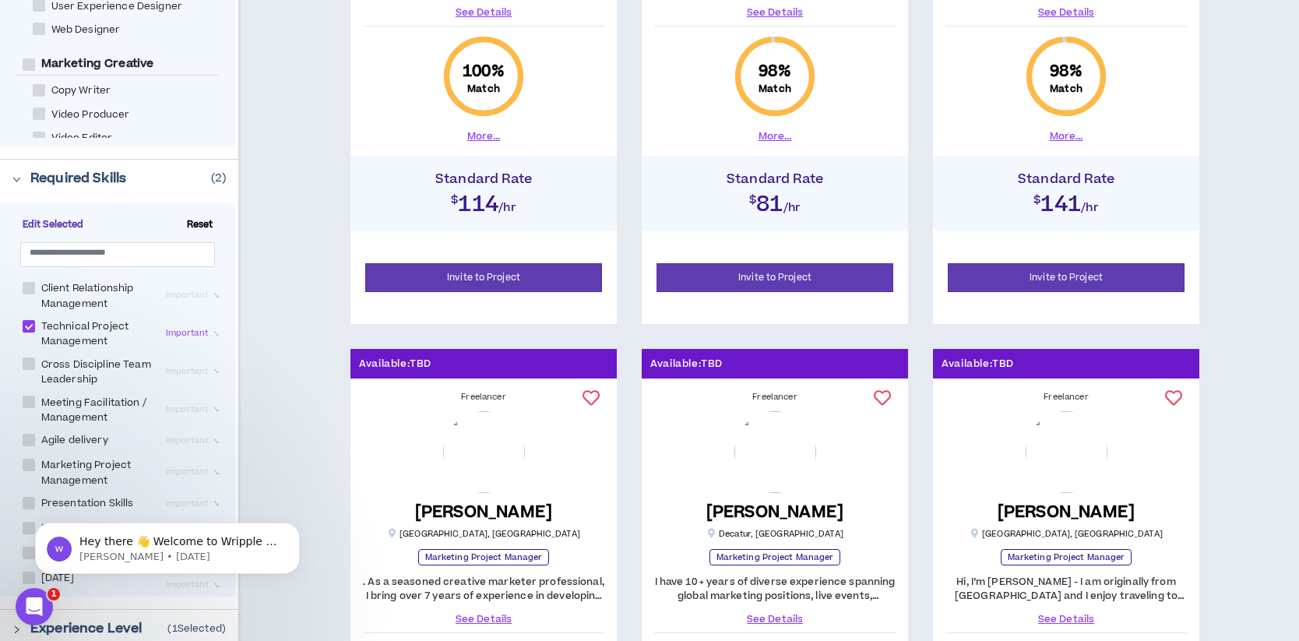
click at [203, 332] on span "Important" at bounding box center [195, 333] width 58 height 17
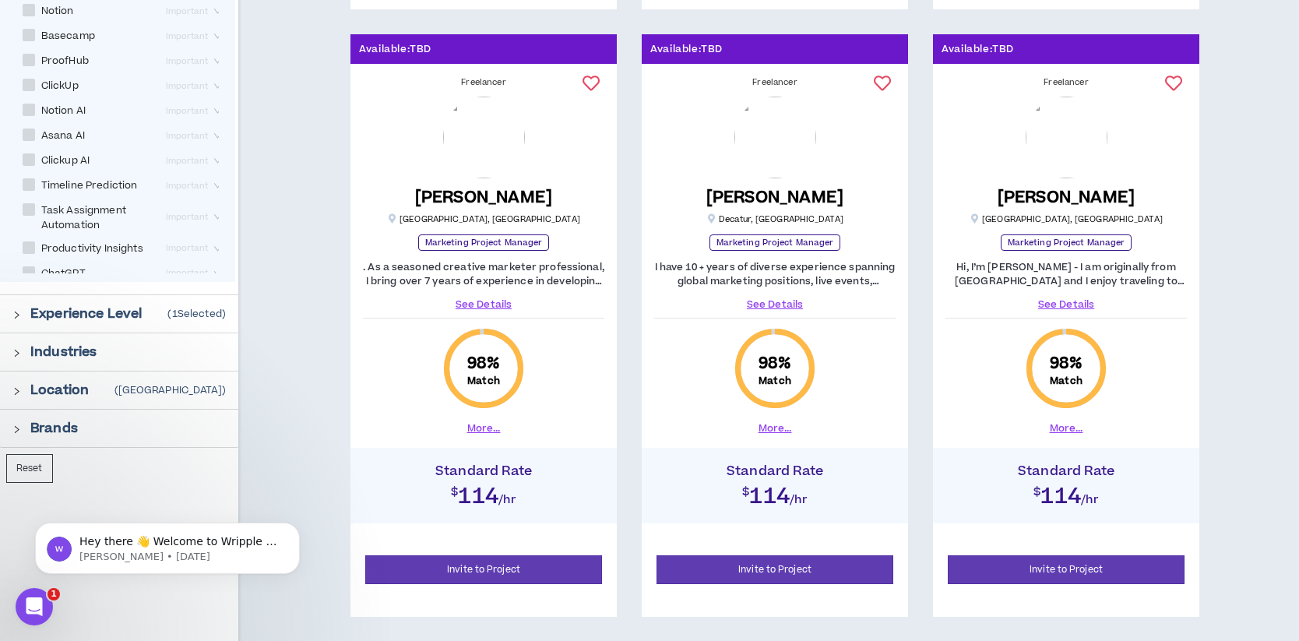
scroll to position [840, 0]
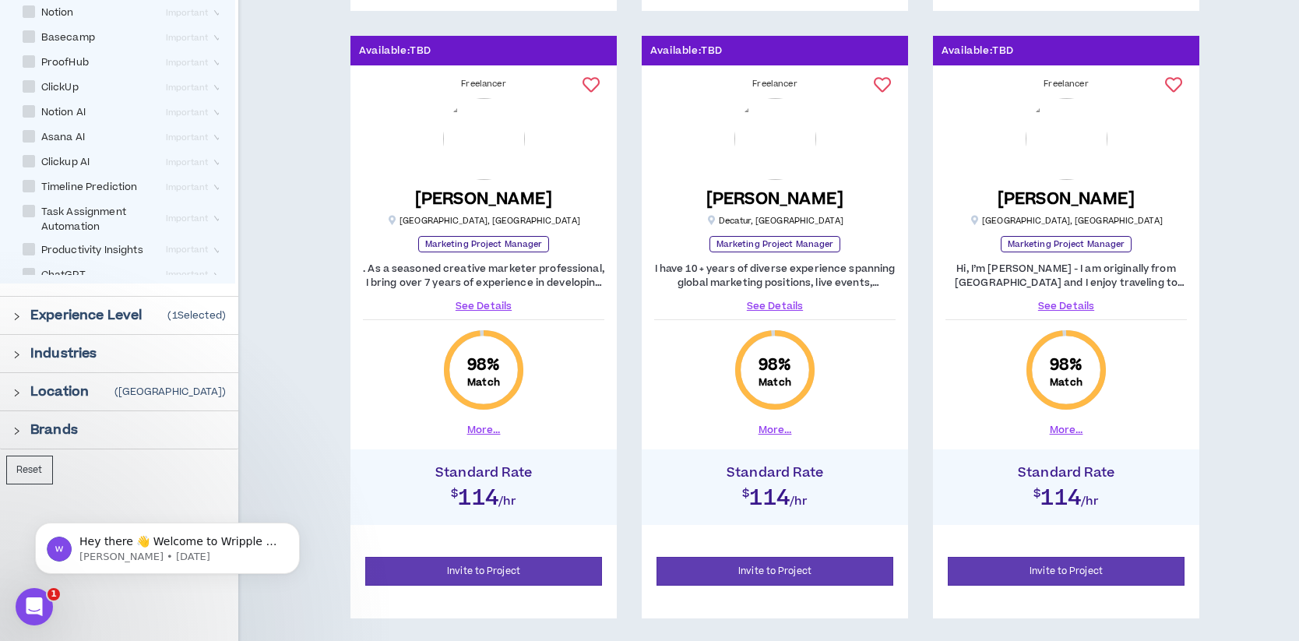
click at [14, 356] on icon "right" at bounding box center [16, 355] width 9 height 9
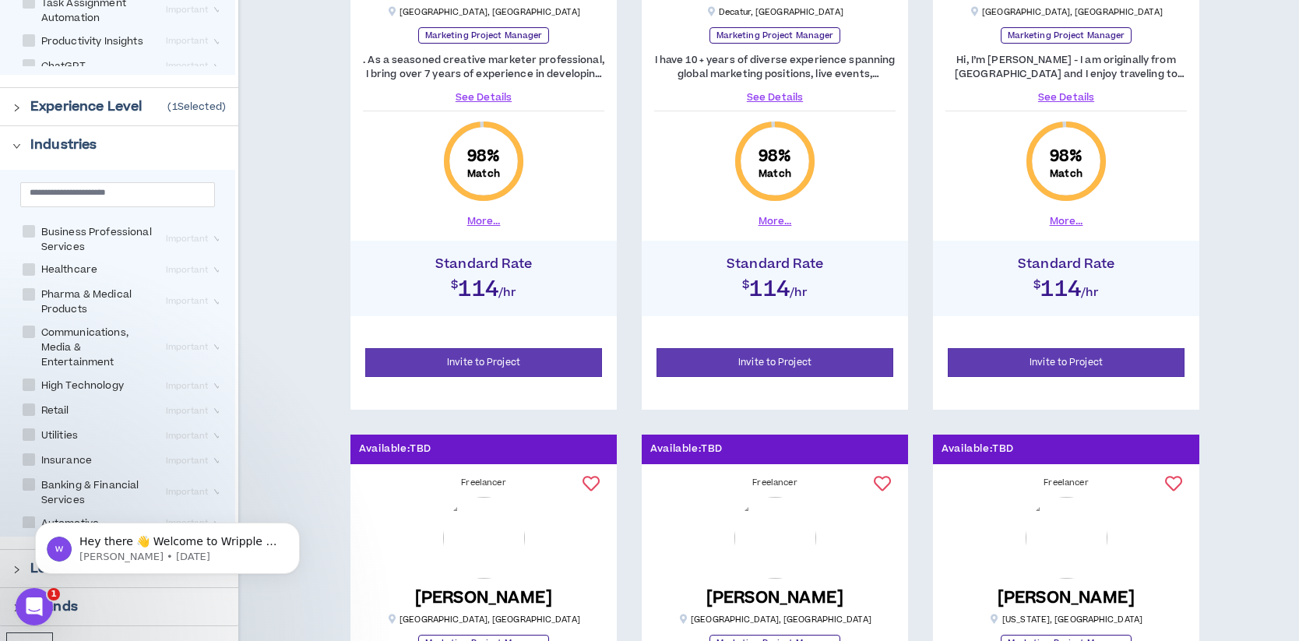
scroll to position [55, 0]
click at [27, 261] on span at bounding box center [29, 261] width 12 height 12
checkbox input "****"
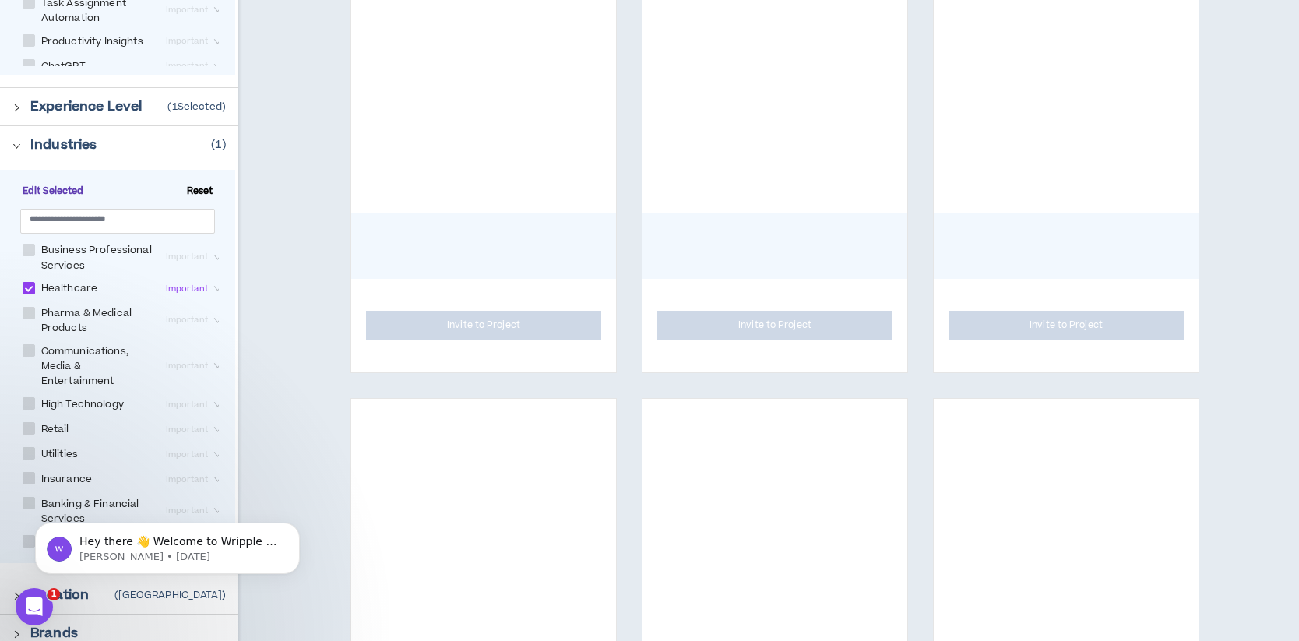
click at [31, 318] on span at bounding box center [29, 313] width 12 height 12
checkbox Products "****"
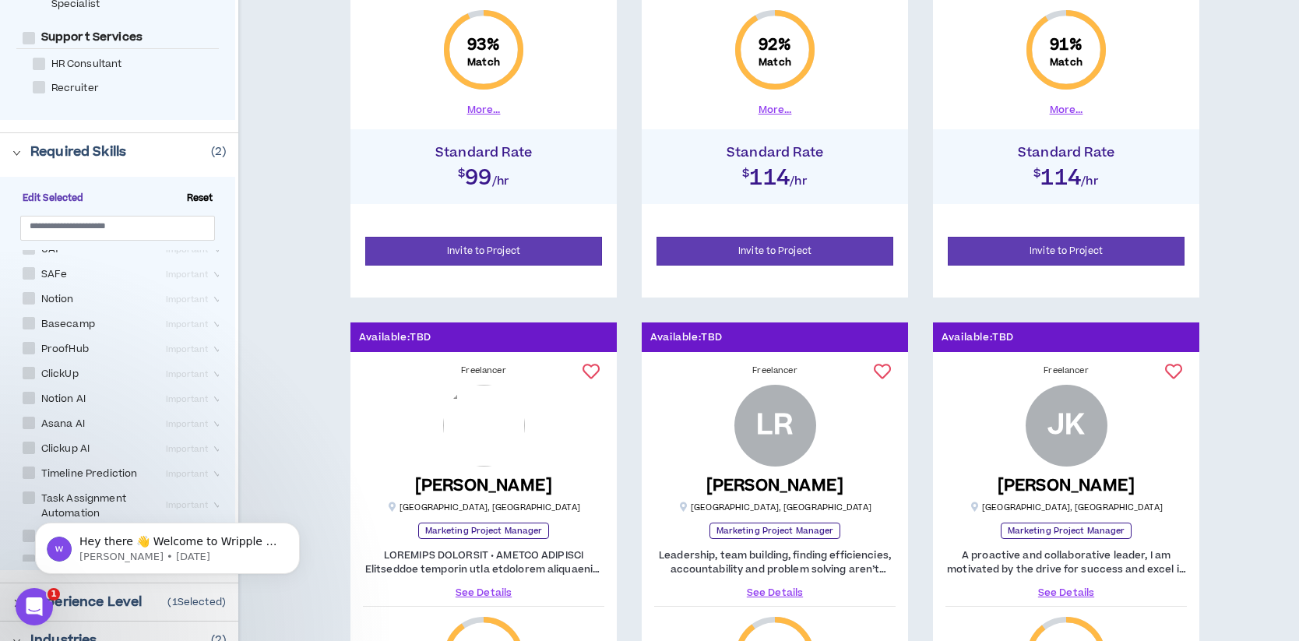
scroll to position [562, 0]
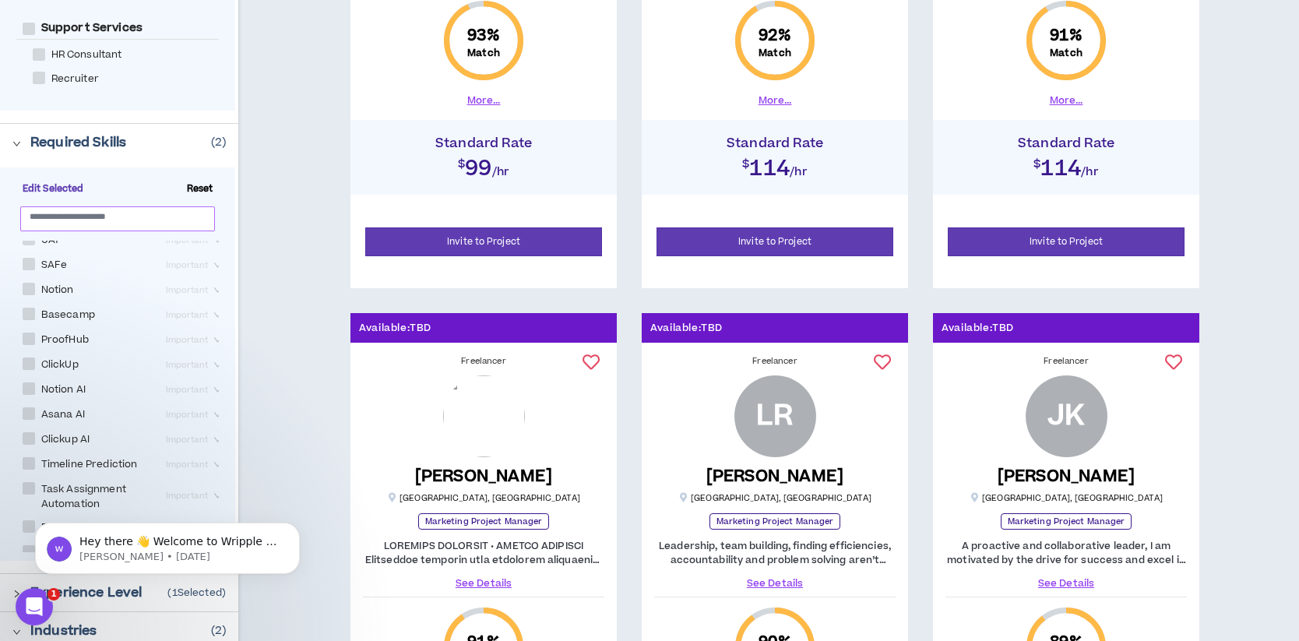
click at [115, 217] on input "text" at bounding box center [112, 216] width 164 height 12
type input "*"
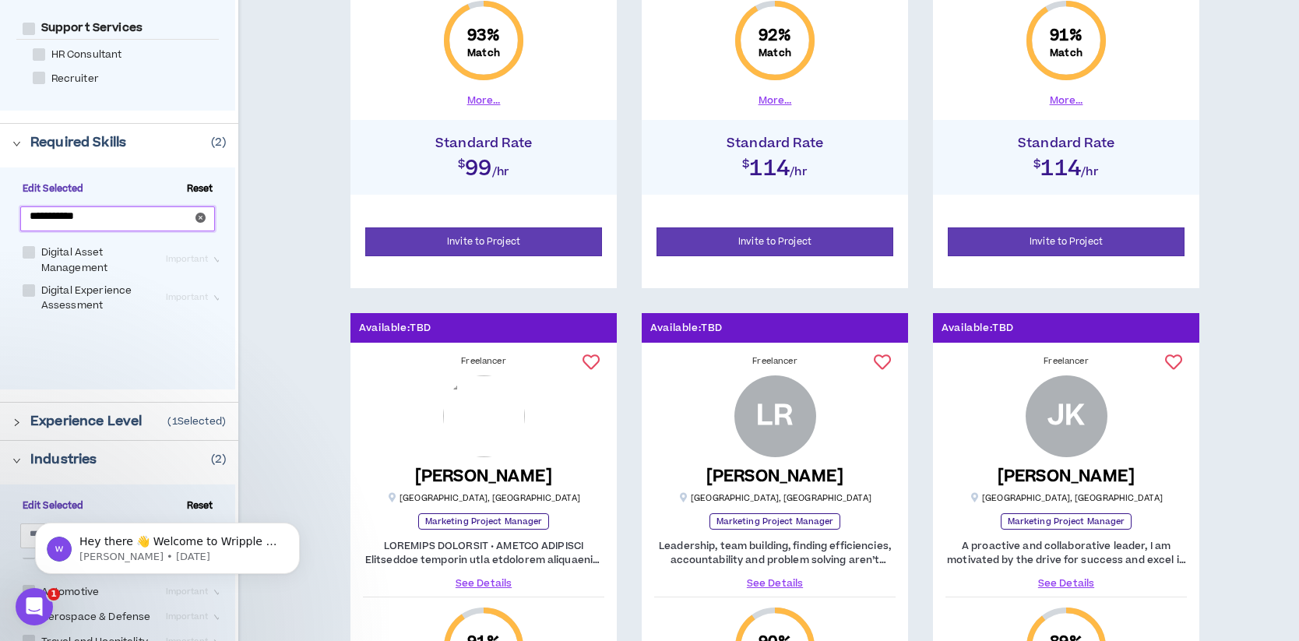
type input "**********"
click at [30, 250] on span at bounding box center [29, 252] width 12 height 12
checkbox Management "****"
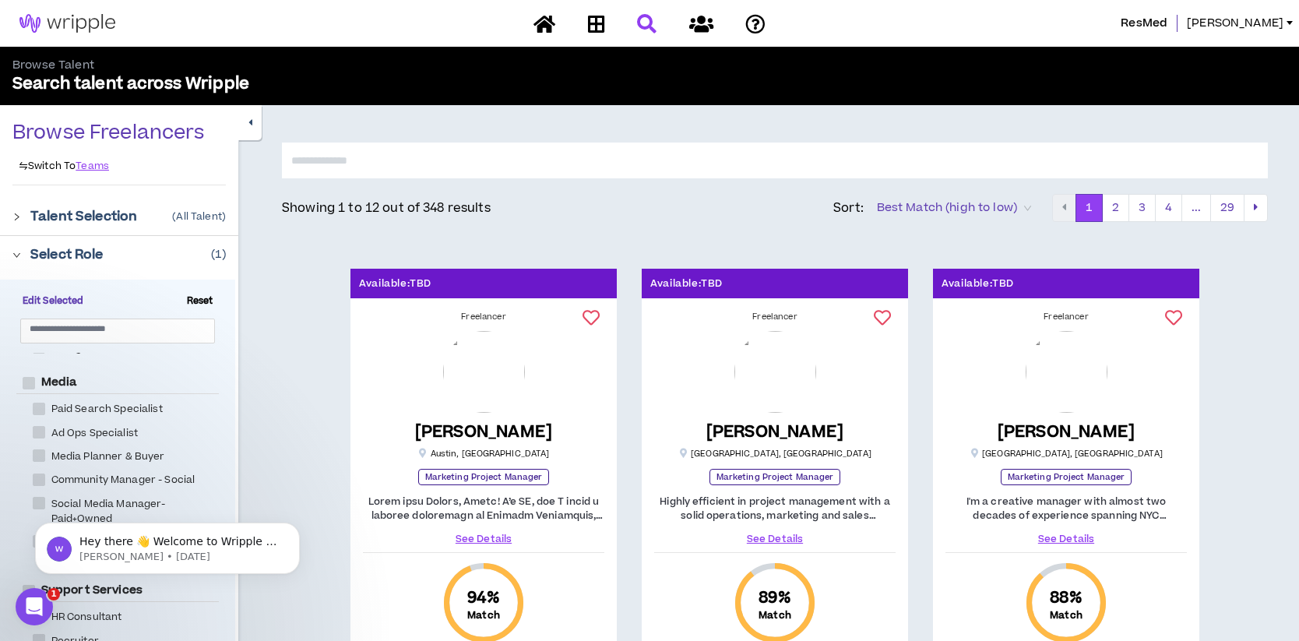
click at [477, 538] on link "See Details" at bounding box center [483, 539] width 241 height 14
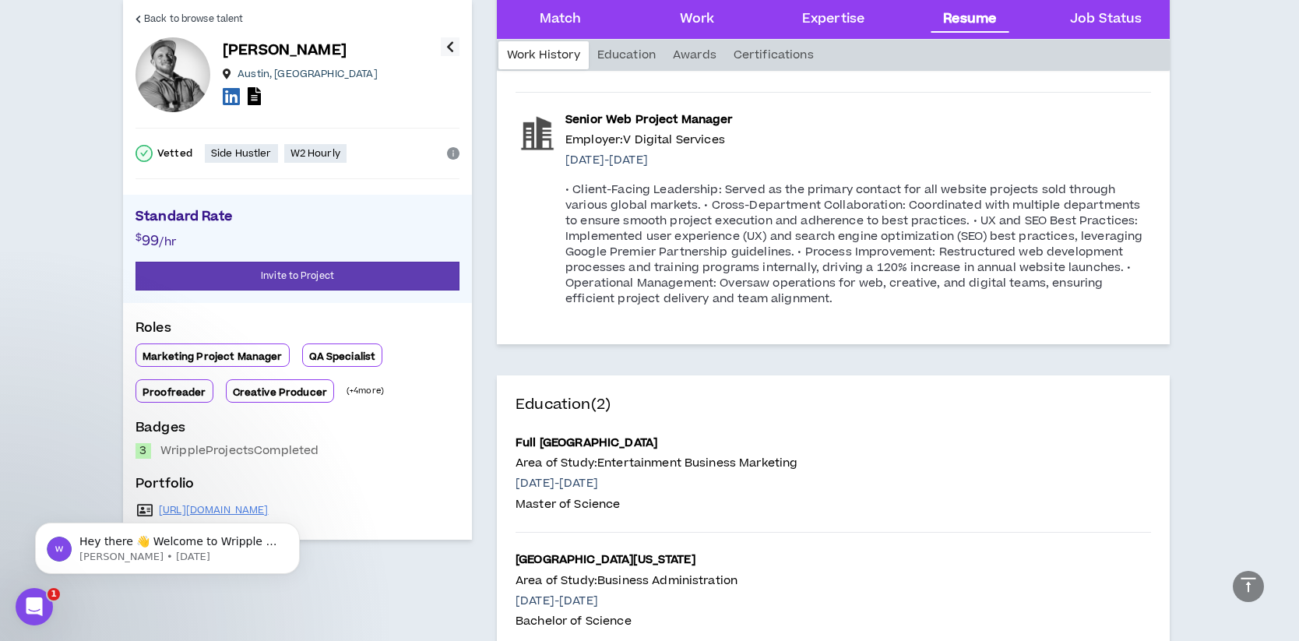
scroll to position [2821, 0]
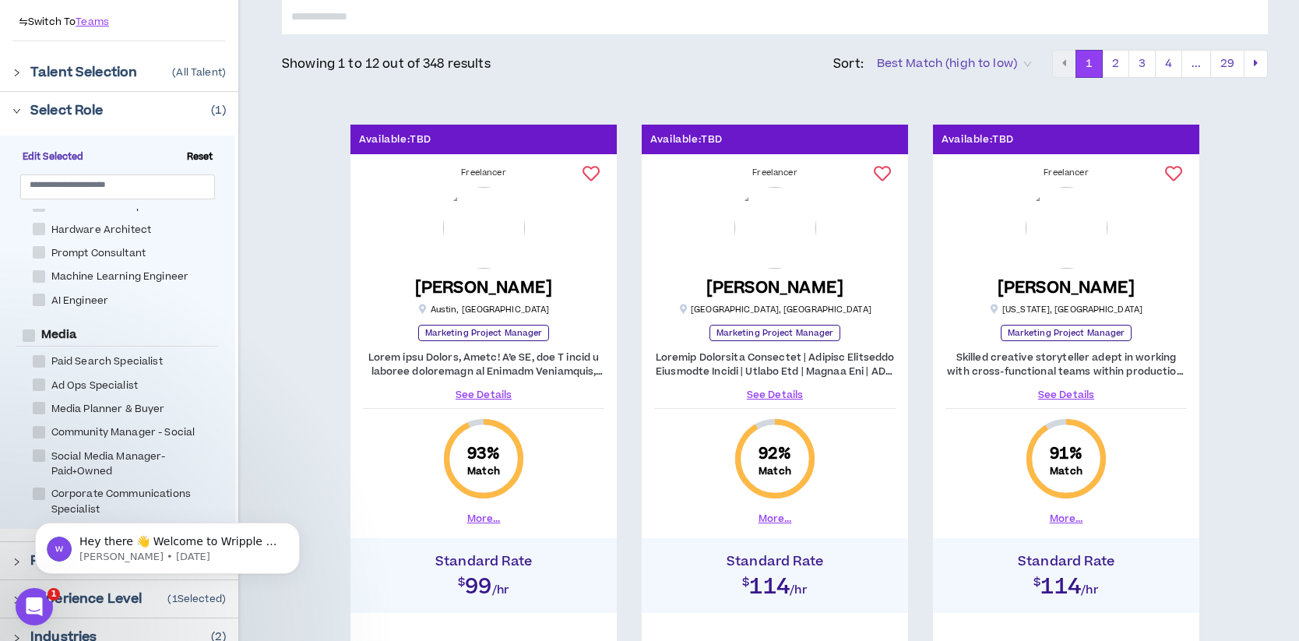
scroll to position [1475, 0]
